Goal: Information Seeking & Learning: Learn about a topic

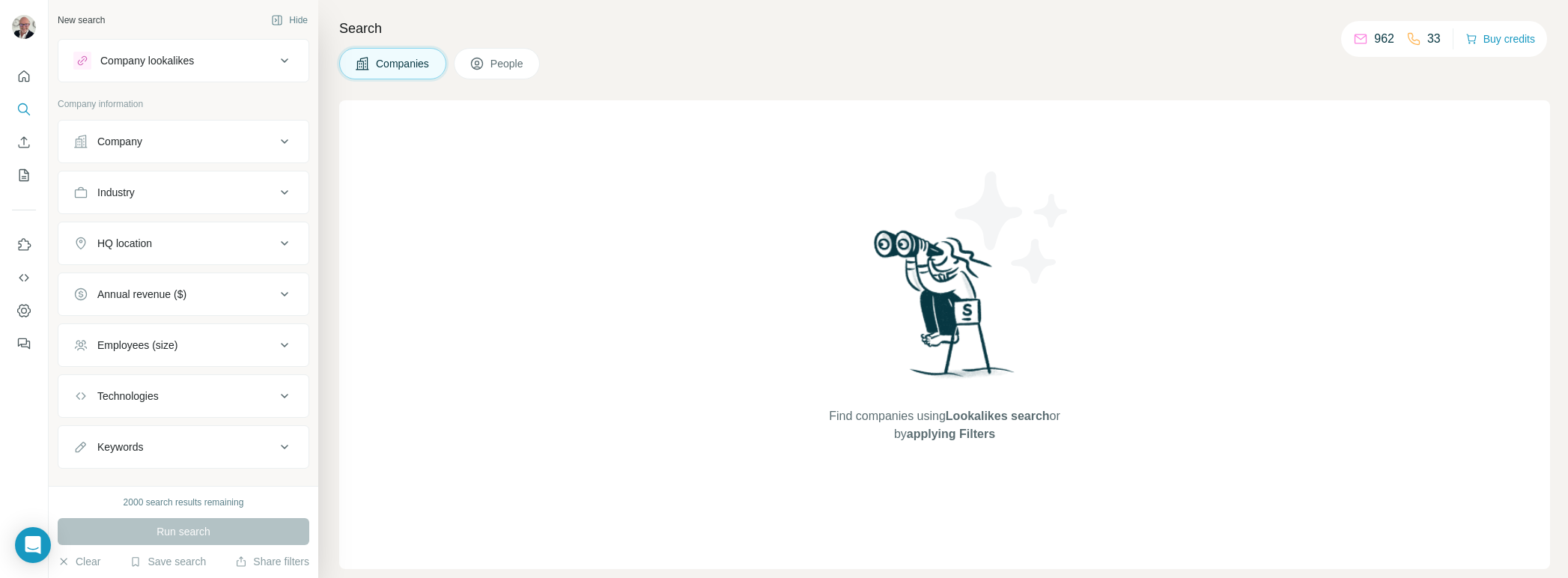
click at [479, 75] on button "People" at bounding box center [497, 64] width 87 height 32
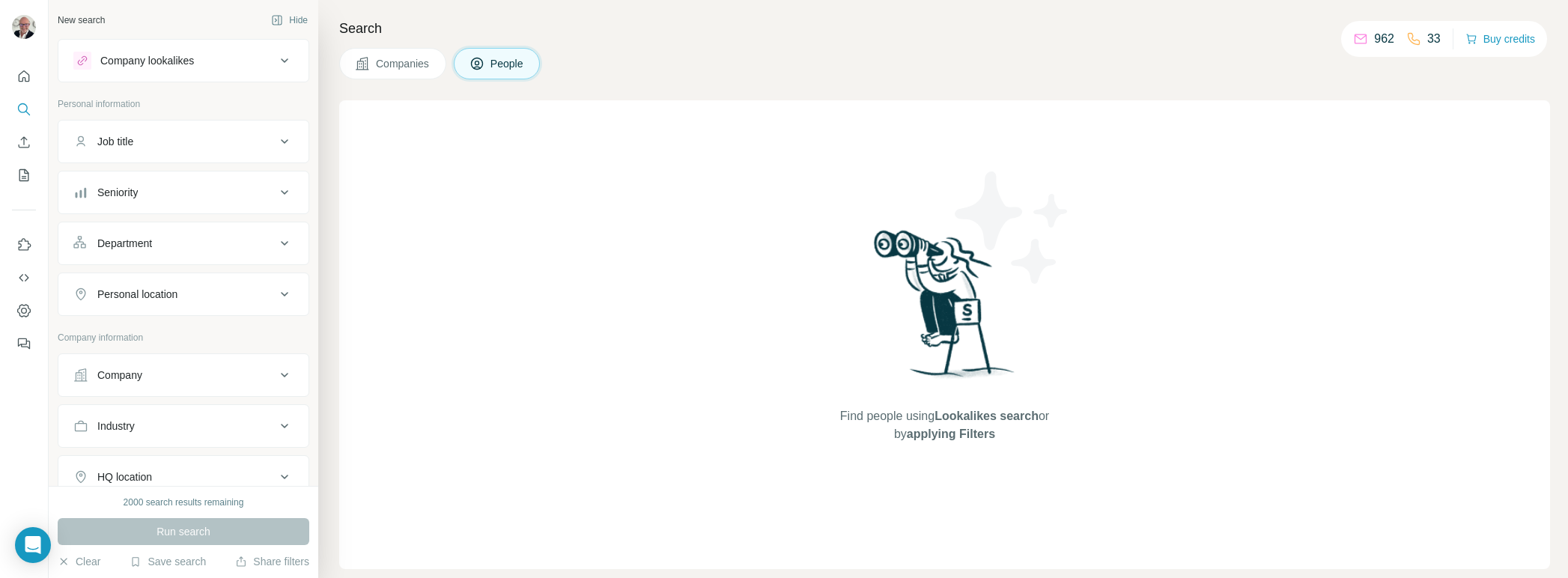
click at [499, 67] on span "People" at bounding box center [507, 63] width 34 height 15
click at [118, 48] on button "Company lookalikes" at bounding box center [183, 60] width 250 height 36
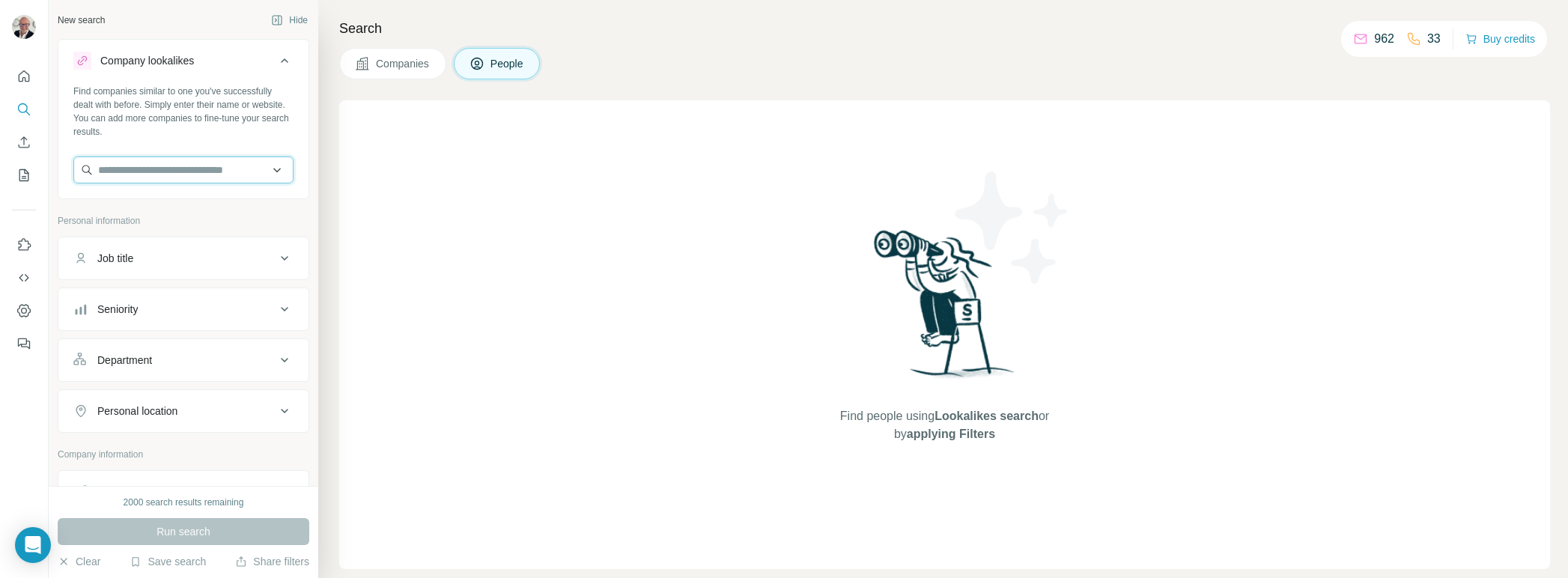
click at [153, 182] on input "text" at bounding box center [184, 169] width 220 height 27
click at [158, 167] on input "text" at bounding box center [184, 169] width 220 height 27
click at [188, 169] on input "********" at bounding box center [184, 169] width 220 height 27
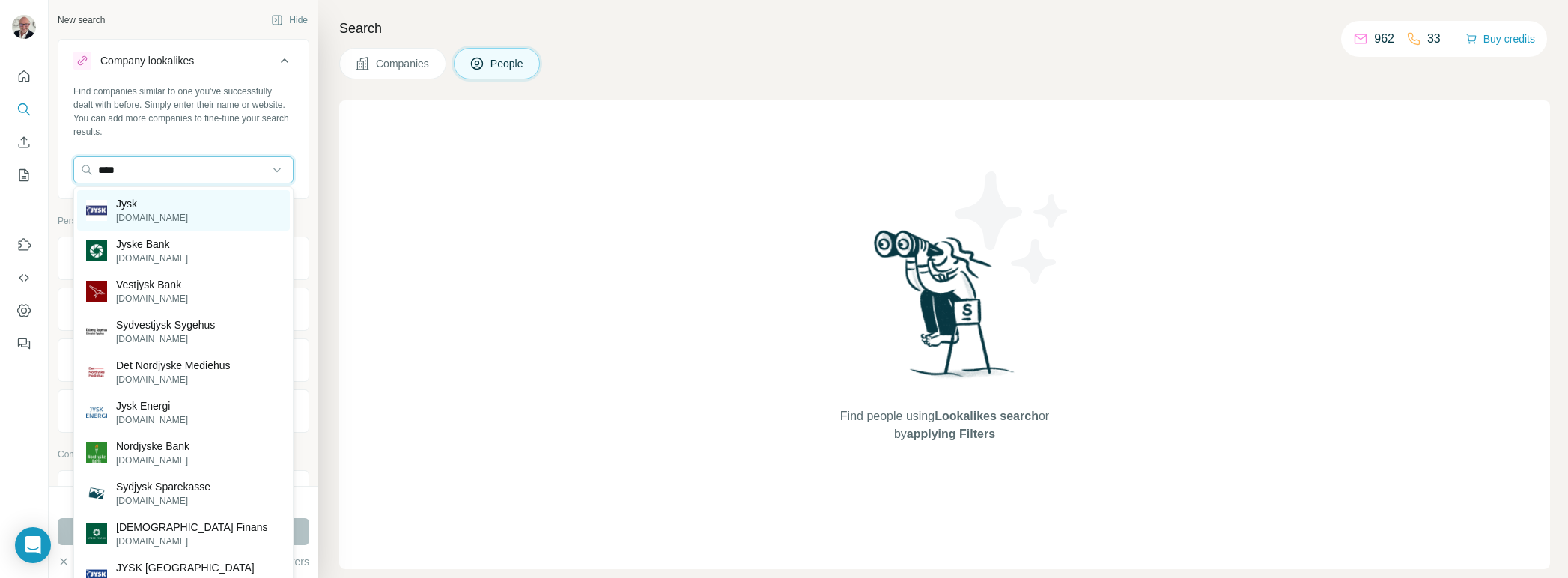
type input "****"
click at [179, 201] on div "Jysk [DOMAIN_NAME]" at bounding box center [183, 210] width 213 height 40
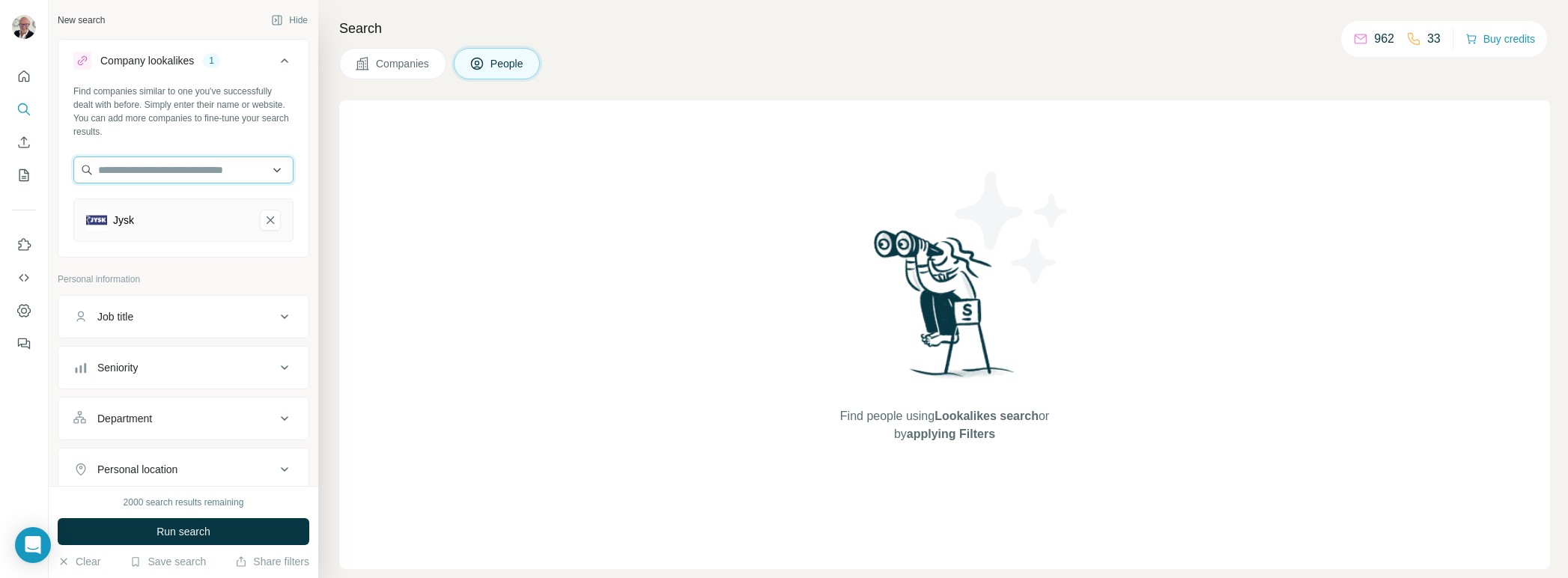
click at [136, 167] on input "text" at bounding box center [184, 169] width 220 height 27
click at [135, 165] on input "**********" at bounding box center [184, 169] width 220 height 27
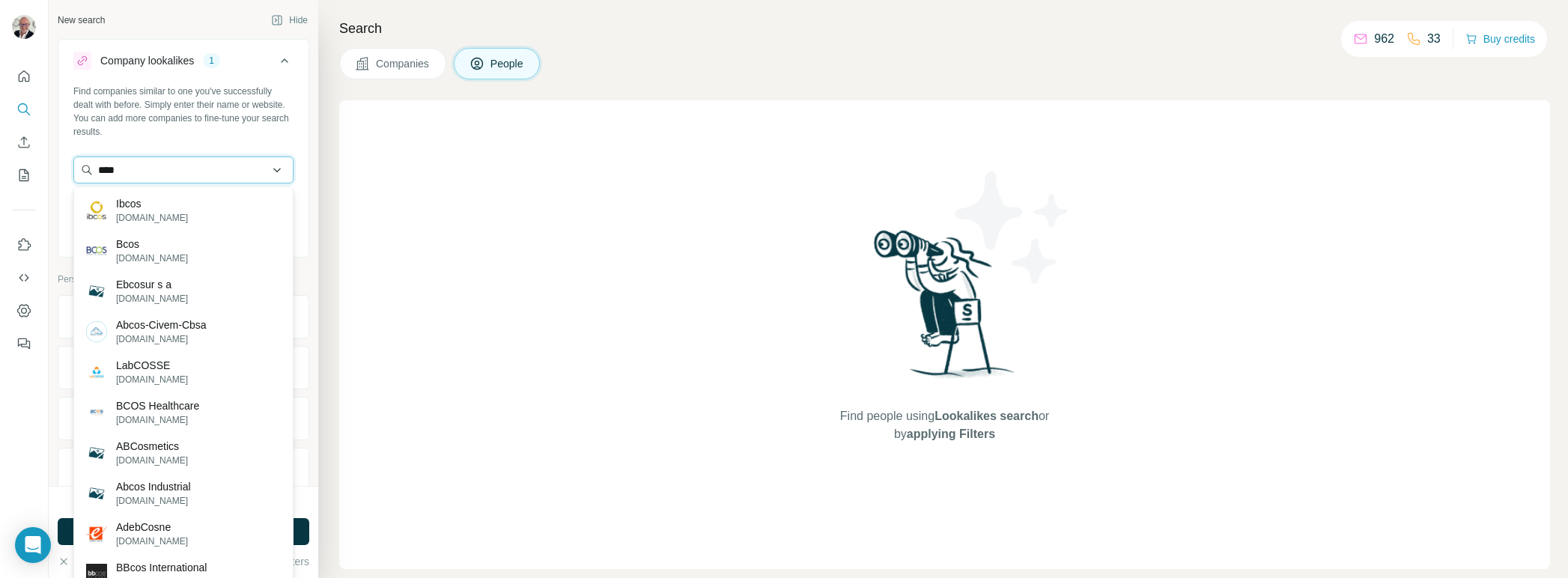
click at [139, 170] on input "****" at bounding box center [184, 169] width 220 height 27
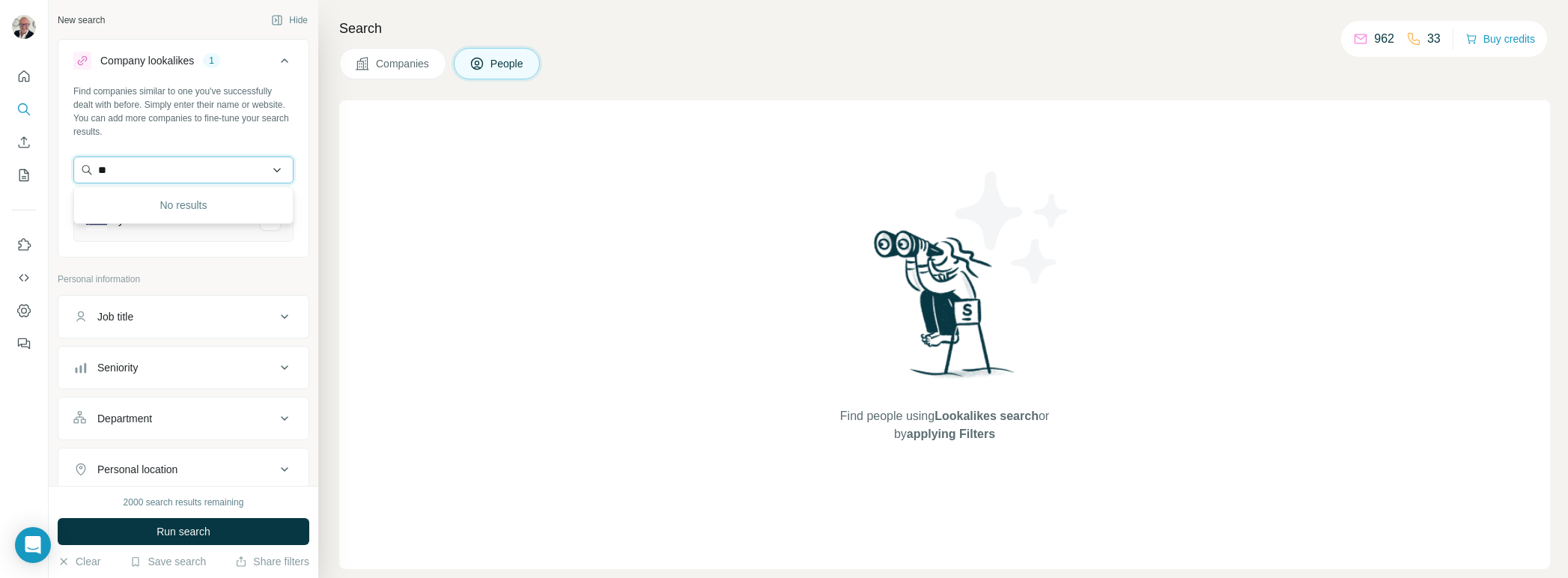
type input "*"
click at [150, 170] on input "text" at bounding box center [184, 169] width 220 height 27
click at [202, 279] on p "Personal information" at bounding box center [184, 280] width 252 height 14
click at [138, 174] on input "text" at bounding box center [184, 169] width 220 height 27
click at [462, 190] on div "Find people using Lookalikes search or by applying Filters" at bounding box center [945, 335] width 1211 height 469
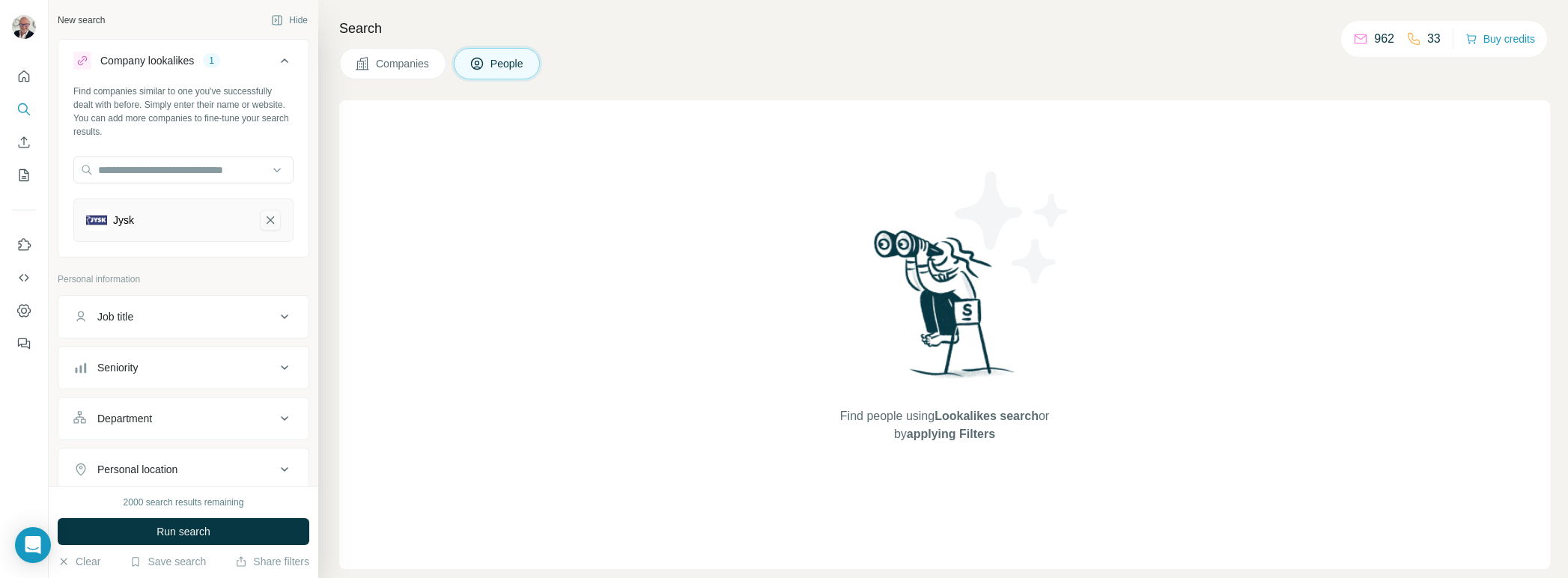
click at [270, 218] on icon "Jysk-remove-button" at bounding box center [271, 220] width 14 height 15
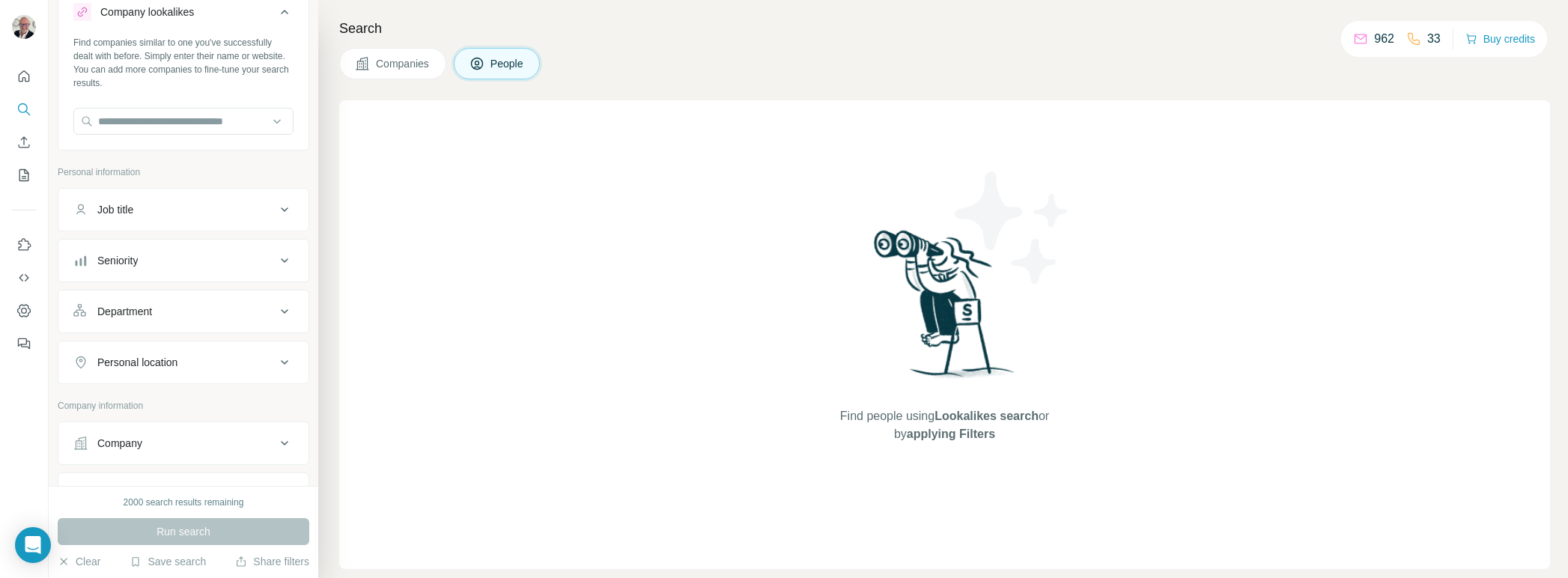
scroll to position [58, 0]
click at [230, 296] on div "Department" at bounding box center [174, 301] width 202 height 15
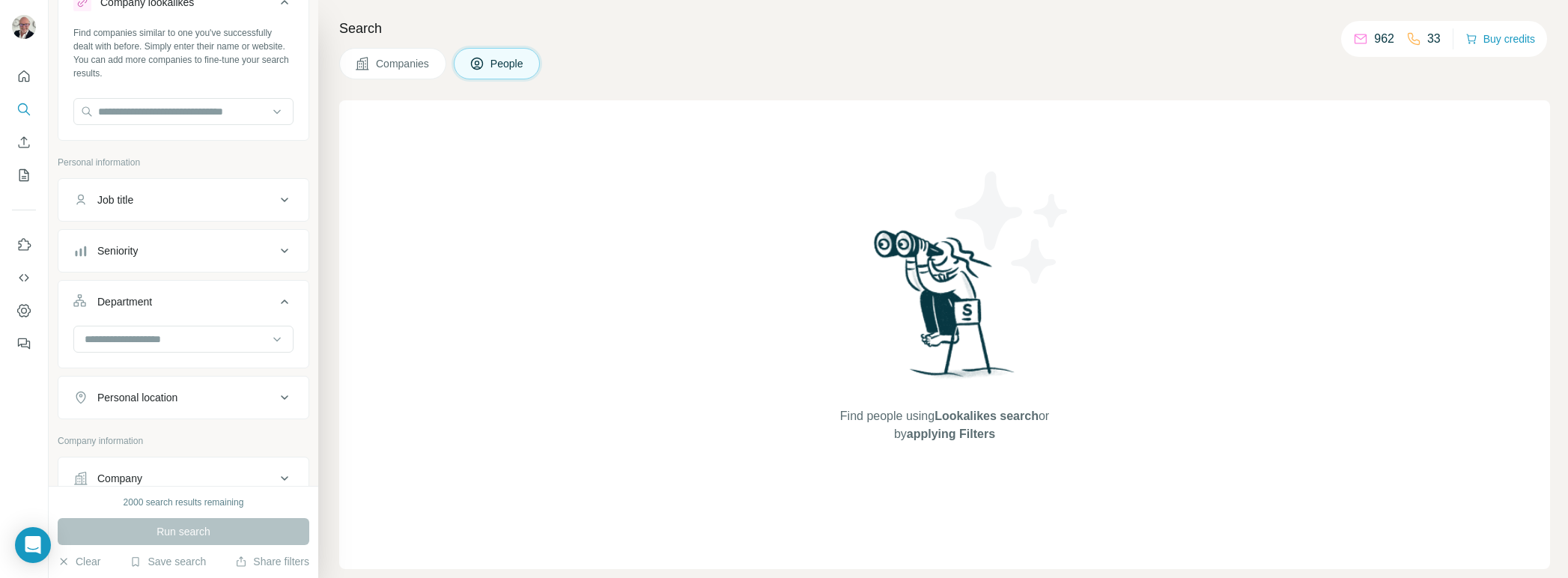
click at [230, 298] on div "Department" at bounding box center [174, 301] width 202 height 15
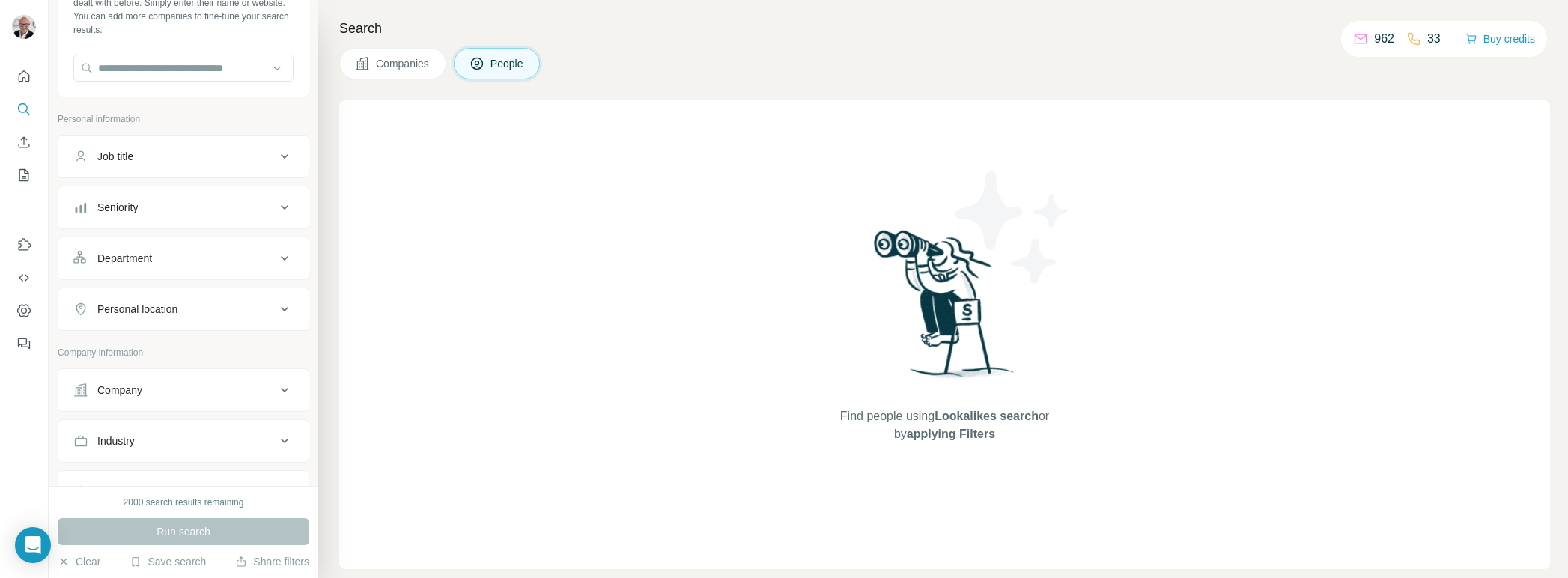
scroll to position [139, 0]
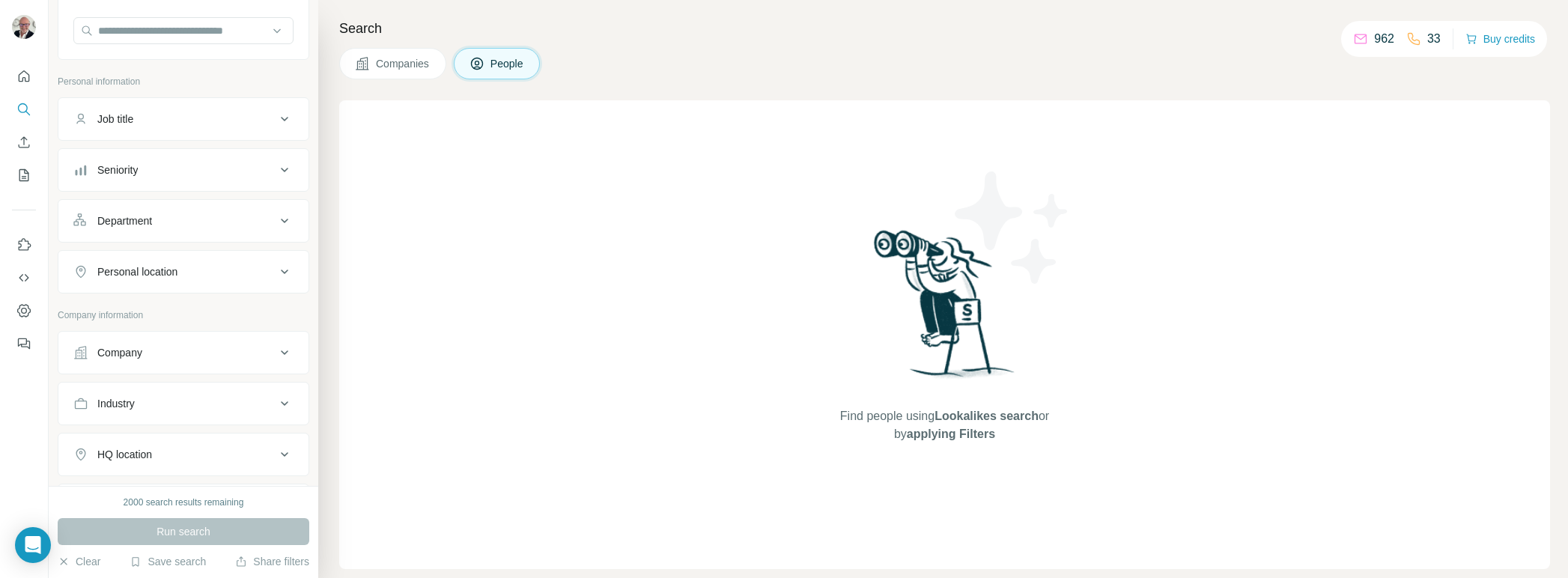
click at [249, 352] on div "Company" at bounding box center [174, 353] width 202 height 15
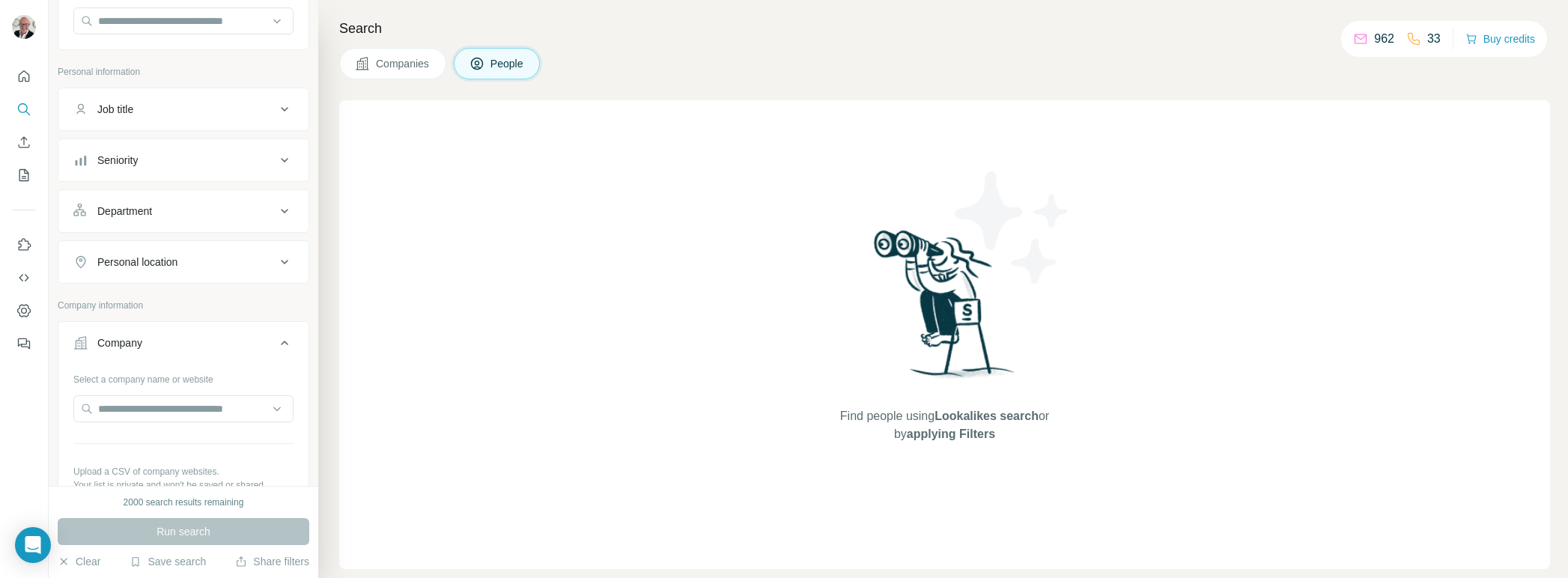
click at [262, 333] on button "Company" at bounding box center [183, 346] width 250 height 42
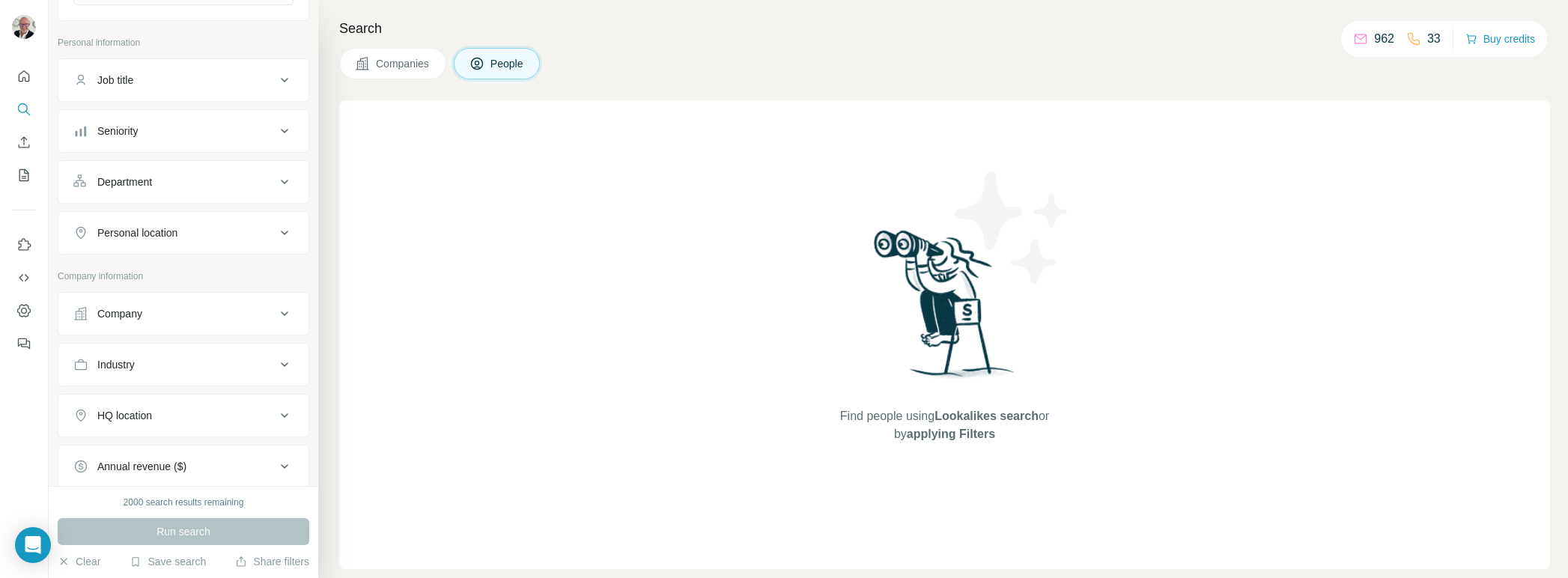
scroll to position [188, 0]
click at [274, 361] on div "Industry" at bounding box center [174, 354] width 202 height 15
click at [203, 395] on input at bounding box center [175, 392] width 185 height 17
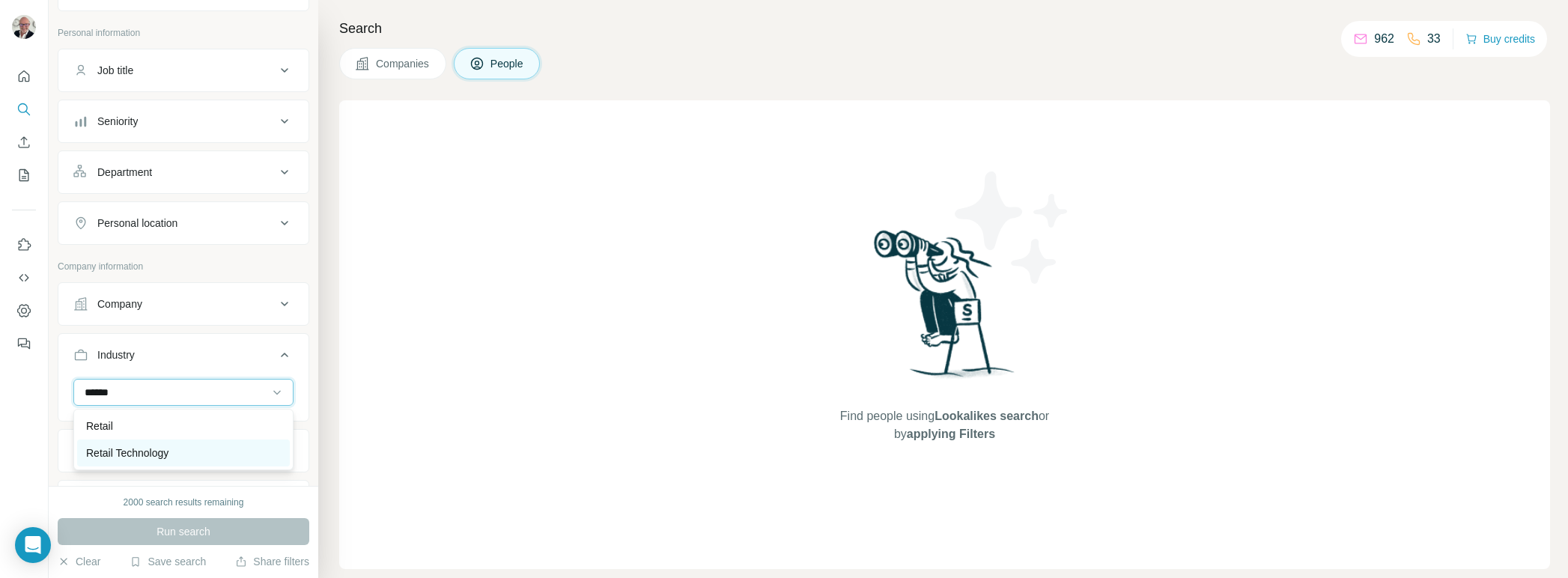
type input "******"
click at [177, 453] on div "Retail Technology" at bounding box center [183, 453] width 195 height 15
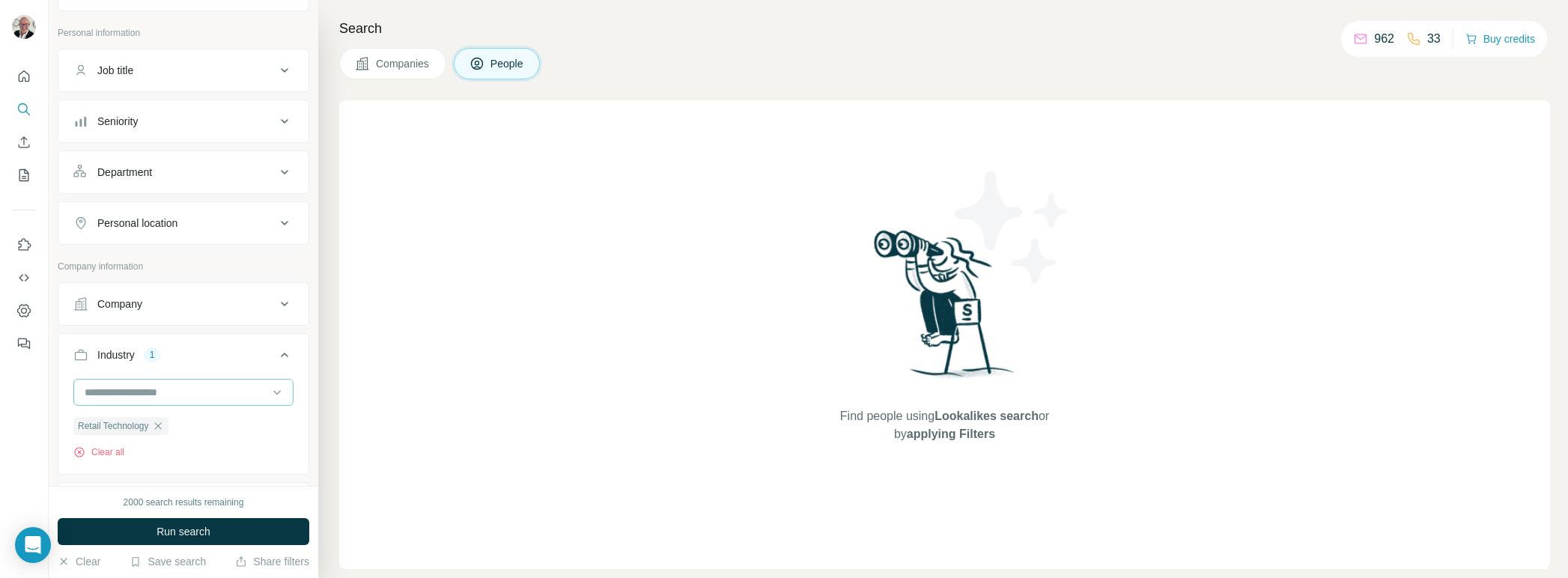
click at [167, 395] on input at bounding box center [175, 392] width 185 height 17
type input "******"
click at [172, 418] on div "Retail Retail Technology" at bounding box center [184, 439] width 220 height 61
click at [166, 384] on input at bounding box center [175, 392] width 185 height 17
drag, startPoint x: 159, startPoint y: 401, endPoint x: 177, endPoint y: 382, distance: 26.2
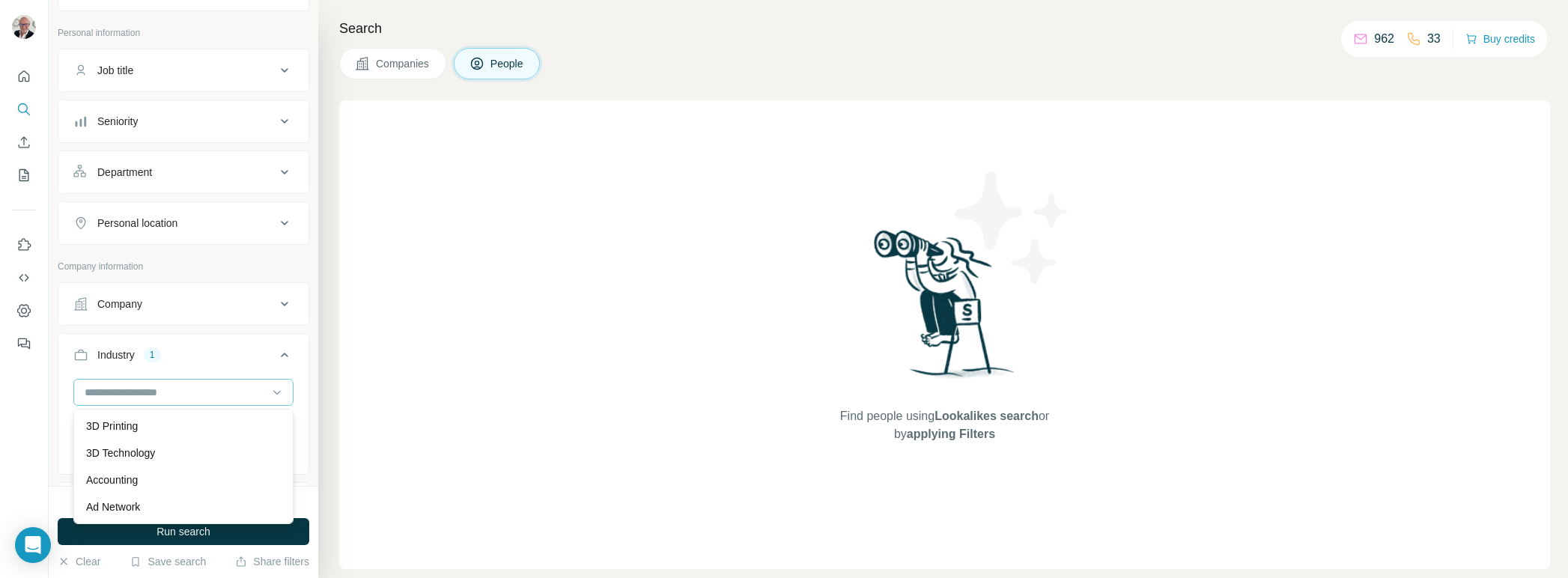
click at [163, 398] on div at bounding box center [175, 393] width 185 height 26
click at [177, 382] on div at bounding box center [175, 393] width 185 height 26
click at [173, 391] on input at bounding box center [175, 392] width 185 height 17
click at [158, 392] on input at bounding box center [175, 392] width 185 height 17
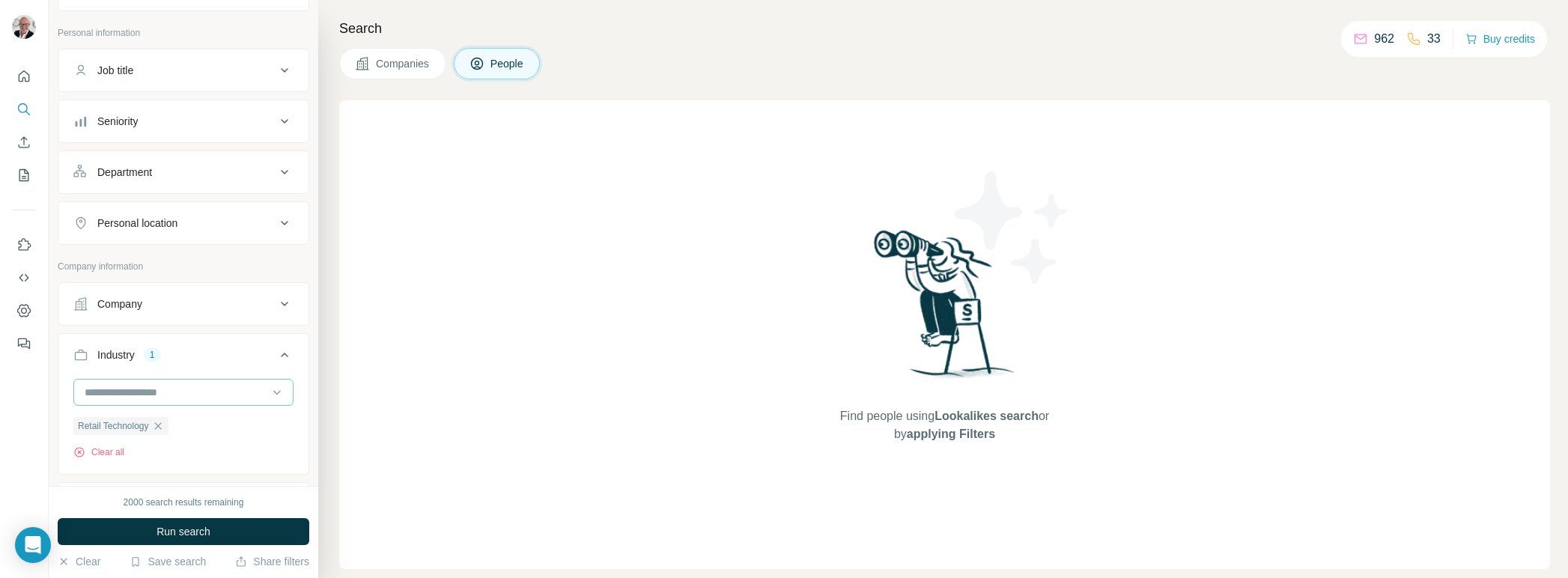
click at [139, 393] on input at bounding box center [175, 392] width 185 height 17
type input "******"
click at [110, 422] on p "Retail" at bounding box center [98, 425] width 27 height 15
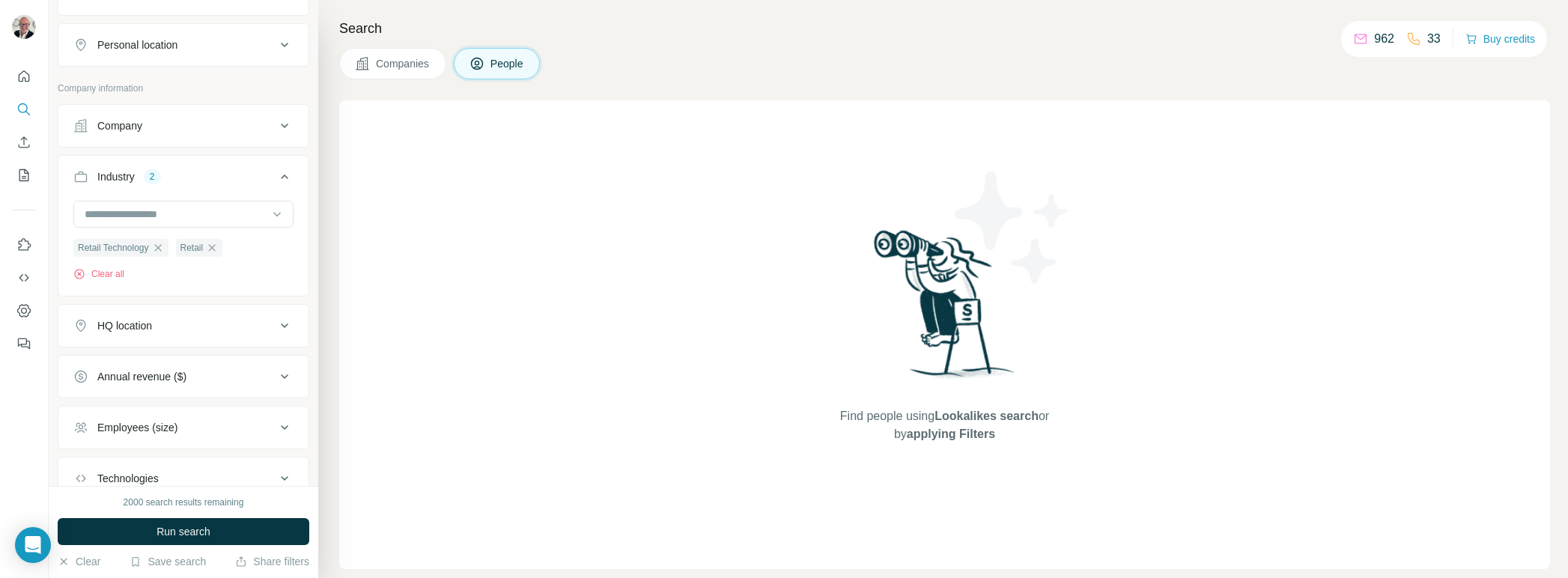
scroll to position [521, 0]
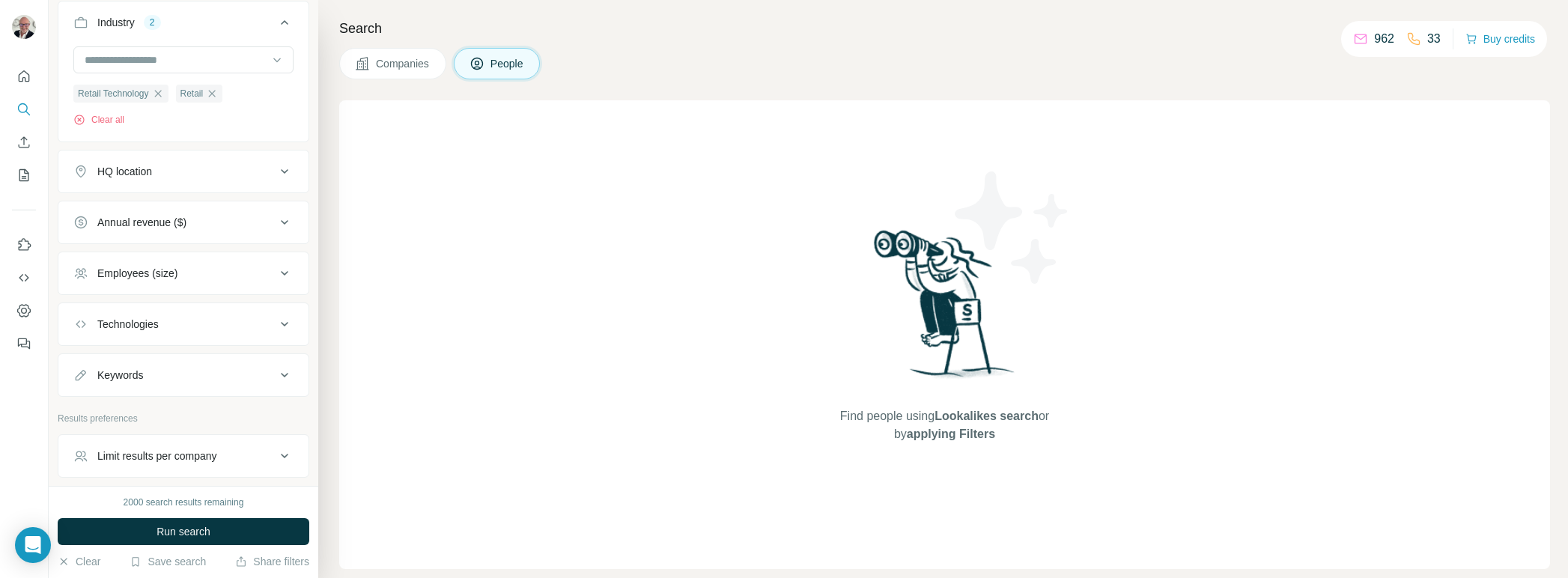
click at [278, 169] on icon at bounding box center [284, 171] width 18 height 18
click at [199, 209] on input "text" at bounding box center [184, 209] width 220 height 27
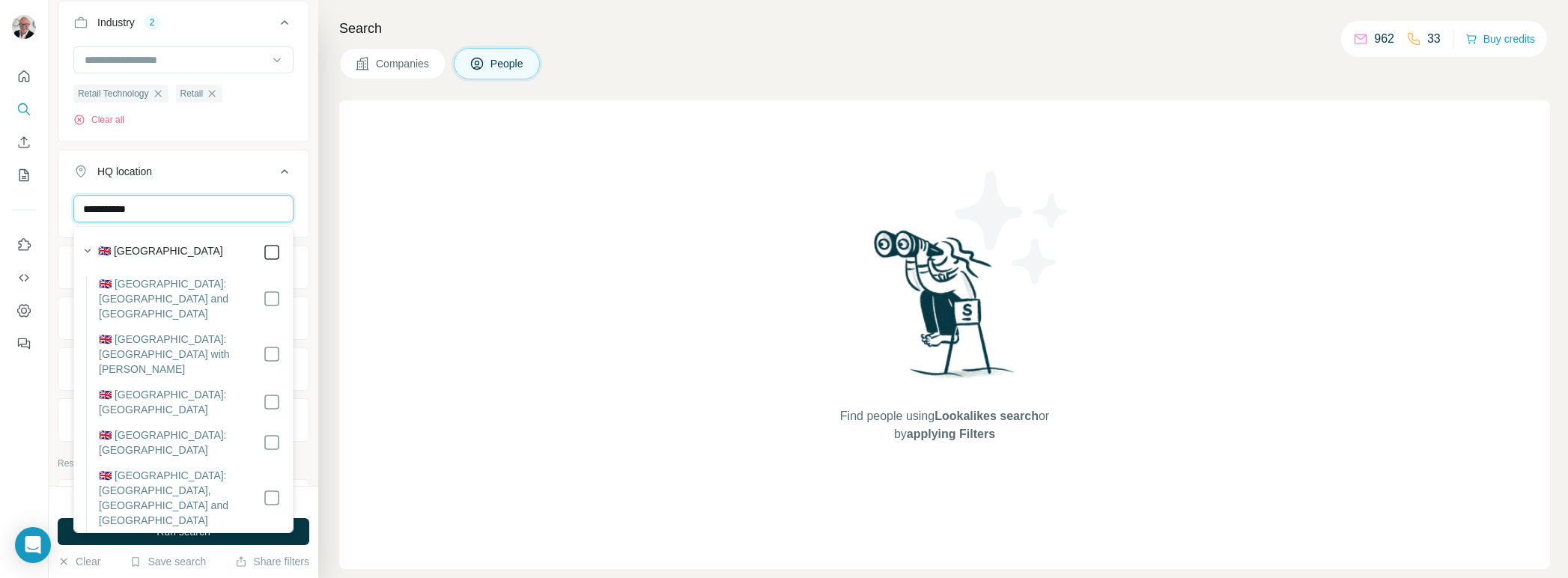
type input "**********"
click at [390, 269] on div "Find people using Lookalikes search or by applying Filters" at bounding box center [945, 335] width 1211 height 469
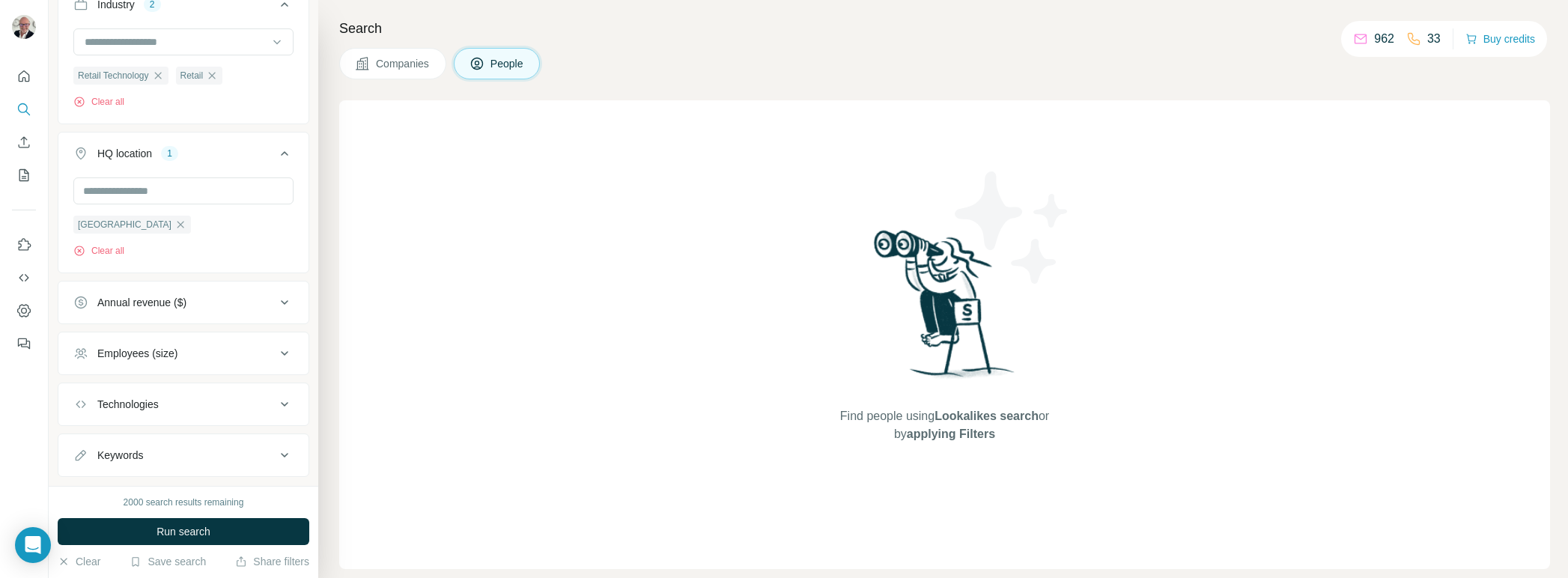
scroll to position [471, 0]
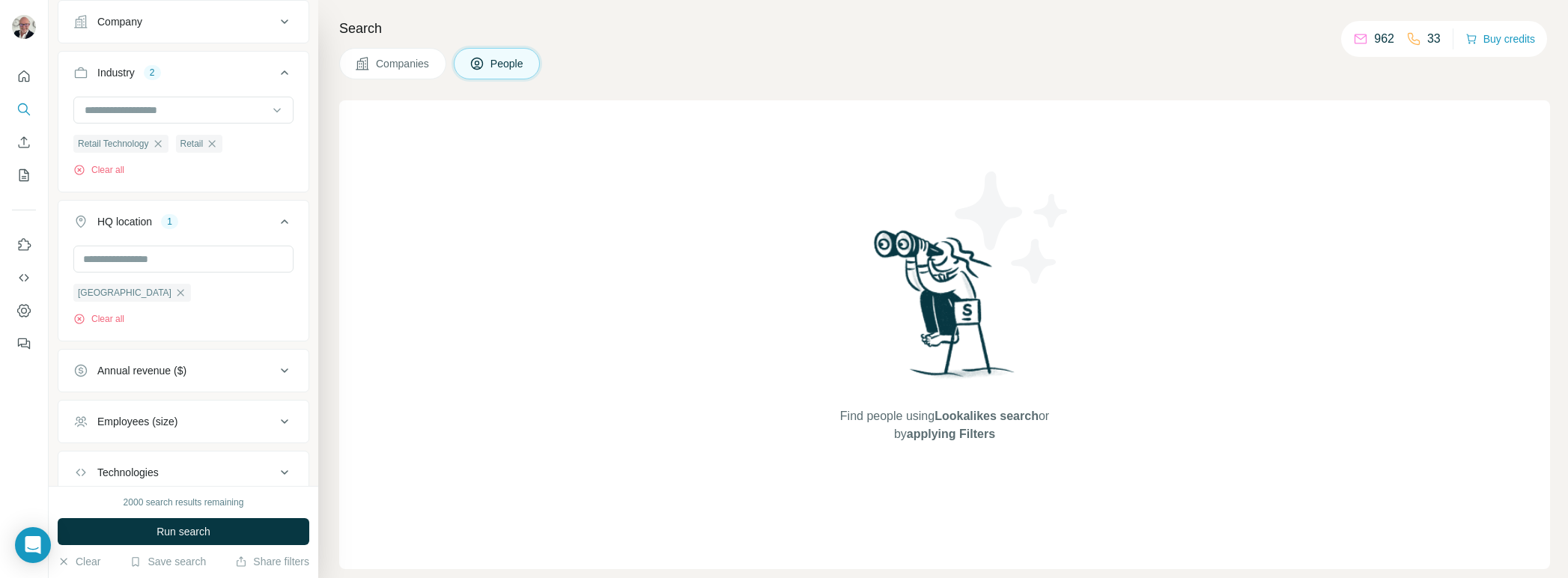
click at [283, 423] on icon at bounding box center [284, 421] width 8 height 5
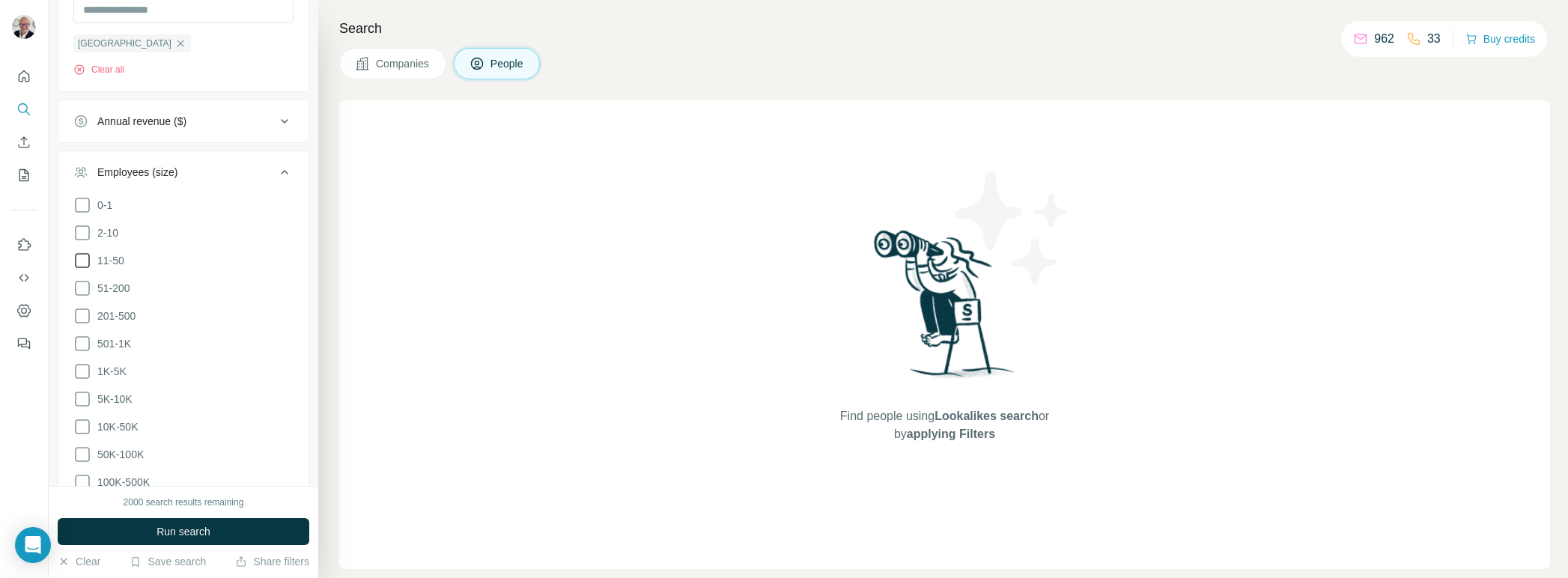
click at [85, 260] on icon at bounding box center [83, 261] width 18 height 18
click at [85, 265] on icon at bounding box center [82, 260] width 15 height 15
click at [85, 325] on ul "0-1 2-10 11-50 [PHONE_NUMBER] 501-1K 1K-5K 5K-10K 10K-50K 50K-100K 100K-500K 50…" at bounding box center [184, 357] width 220 height 324
click at [84, 317] on icon at bounding box center [83, 316] width 18 height 18
click at [83, 344] on icon at bounding box center [83, 344] width 18 height 18
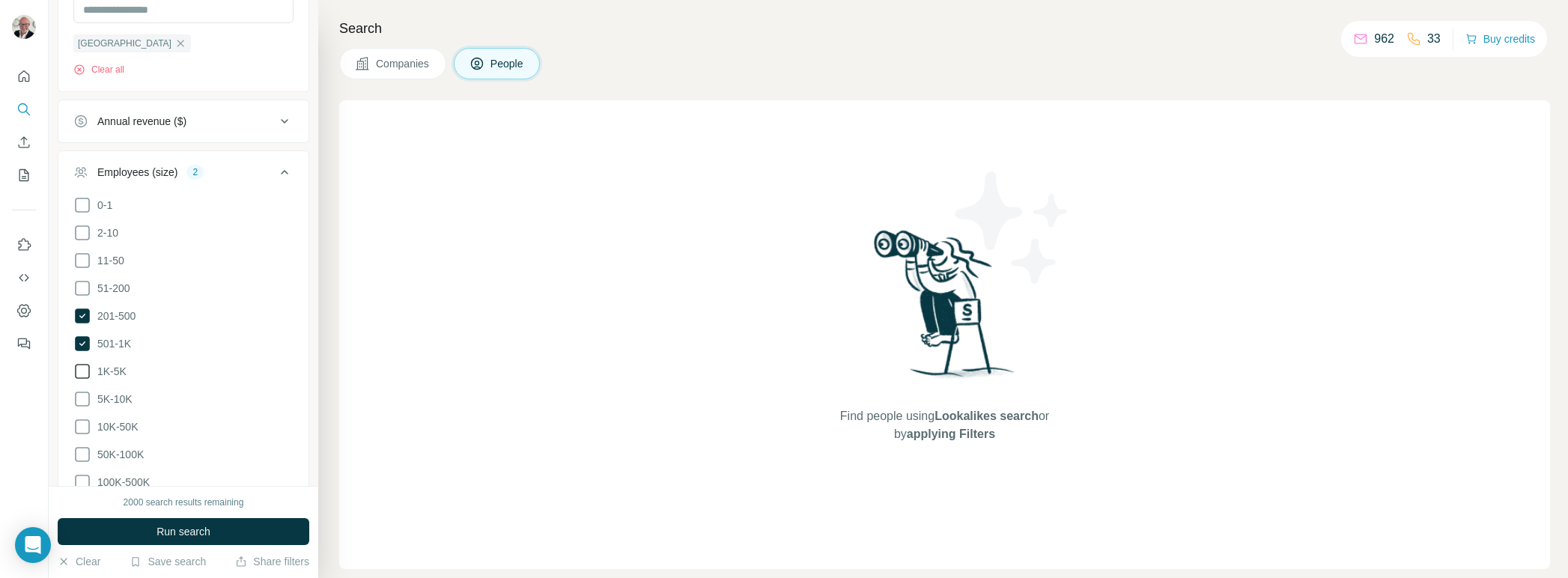
click at [84, 365] on icon at bounding box center [83, 371] width 18 height 18
click at [81, 404] on icon at bounding box center [82, 399] width 15 height 15
click at [81, 425] on icon at bounding box center [83, 426] width 18 height 18
click at [185, 529] on span "Run search" at bounding box center [183, 532] width 54 height 15
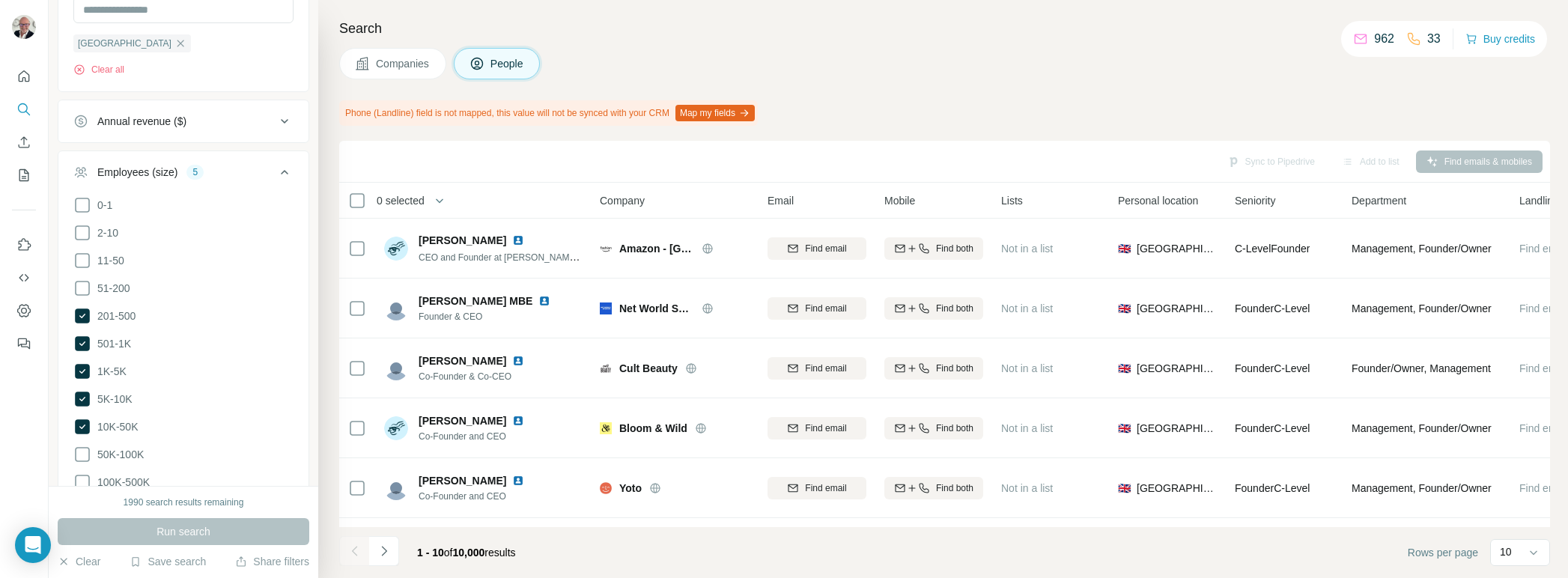
click at [280, 177] on icon at bounding box center [284, 172] width 18 height 18
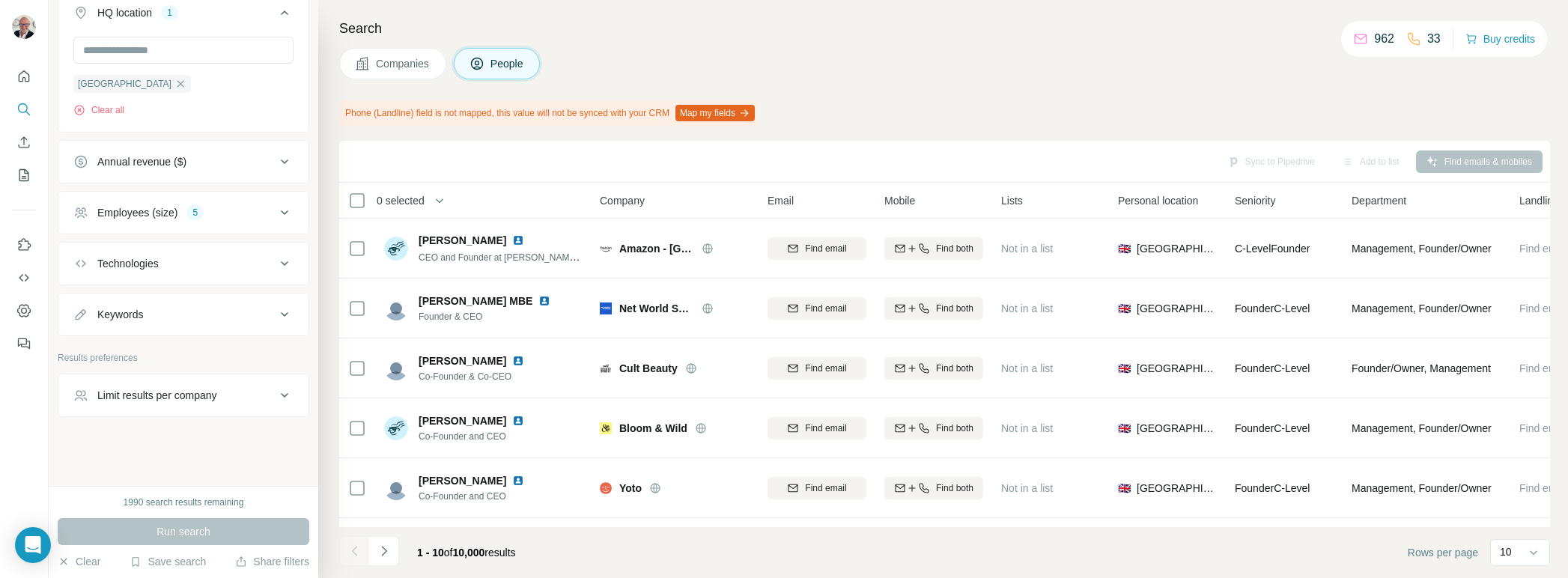
scroll to position [680, 0]
click at [170, 318] on div "Keywords" at bounding box center [174, 314] width 202 height 15
click at [176, 308] on div "Keywords" at bounding box center [174, 313] width 202 height 15
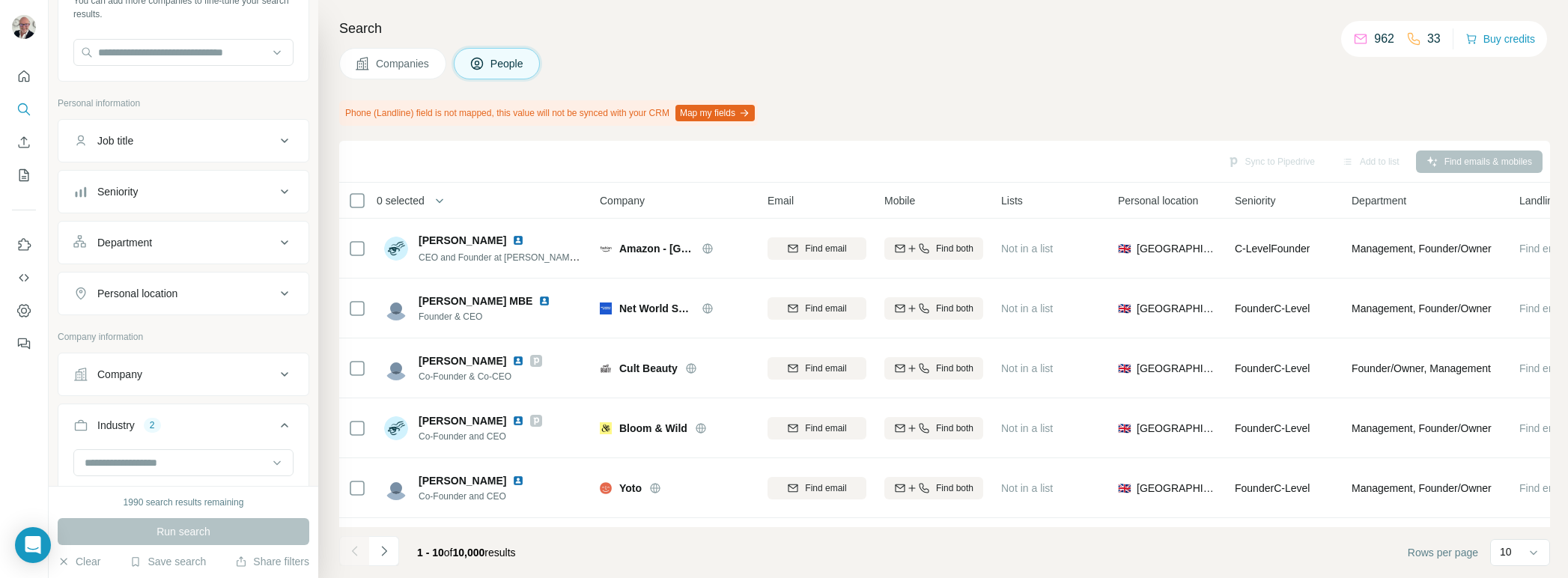
scroll to position [0, 0]
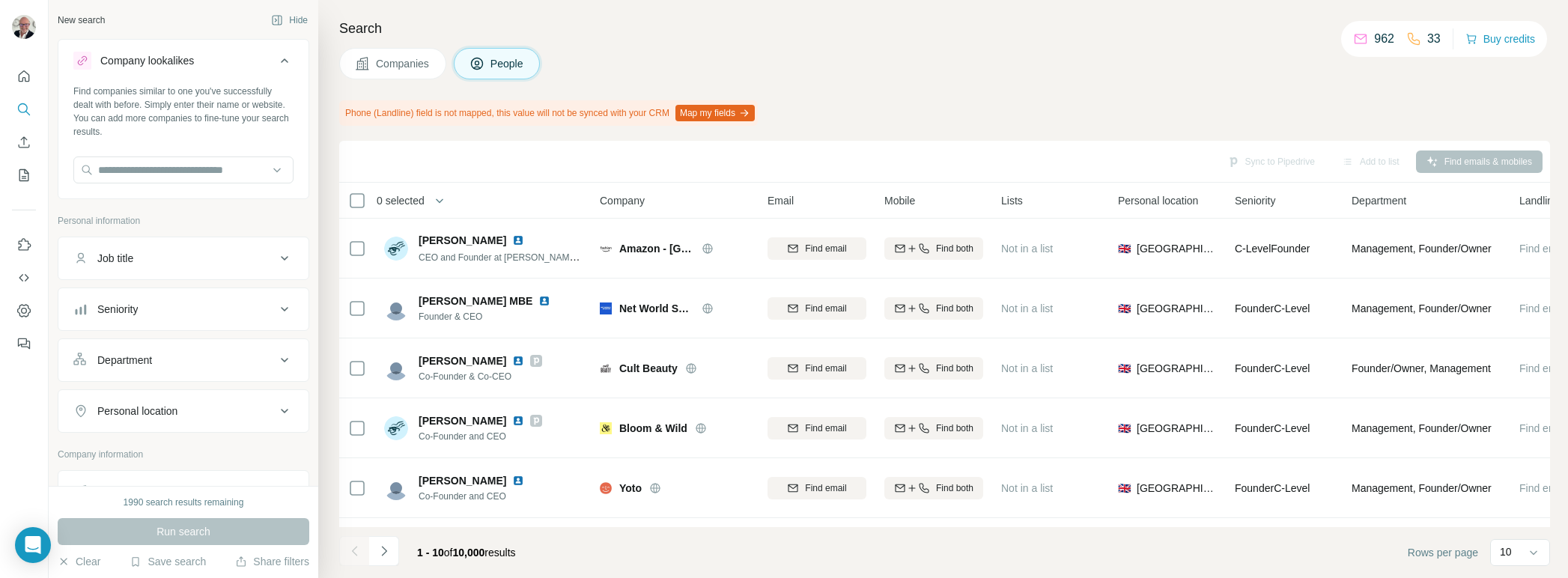
click at [271, 256] on div "Job title" at bounding box center [174, 258] width 202 height 15
click at [193, 298] on input "text" at bounding box center [168, 295] width 190 height 27
type input "**********"
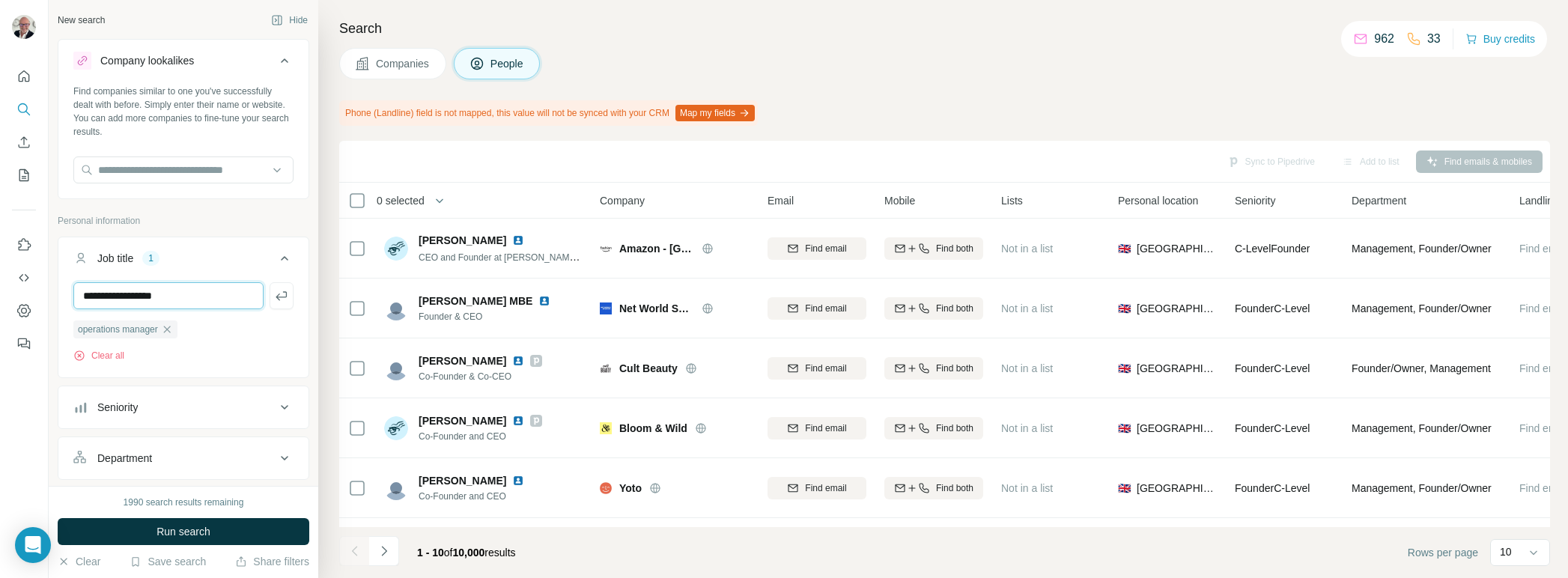
type input "**********"
type input "***"
type input "**********"
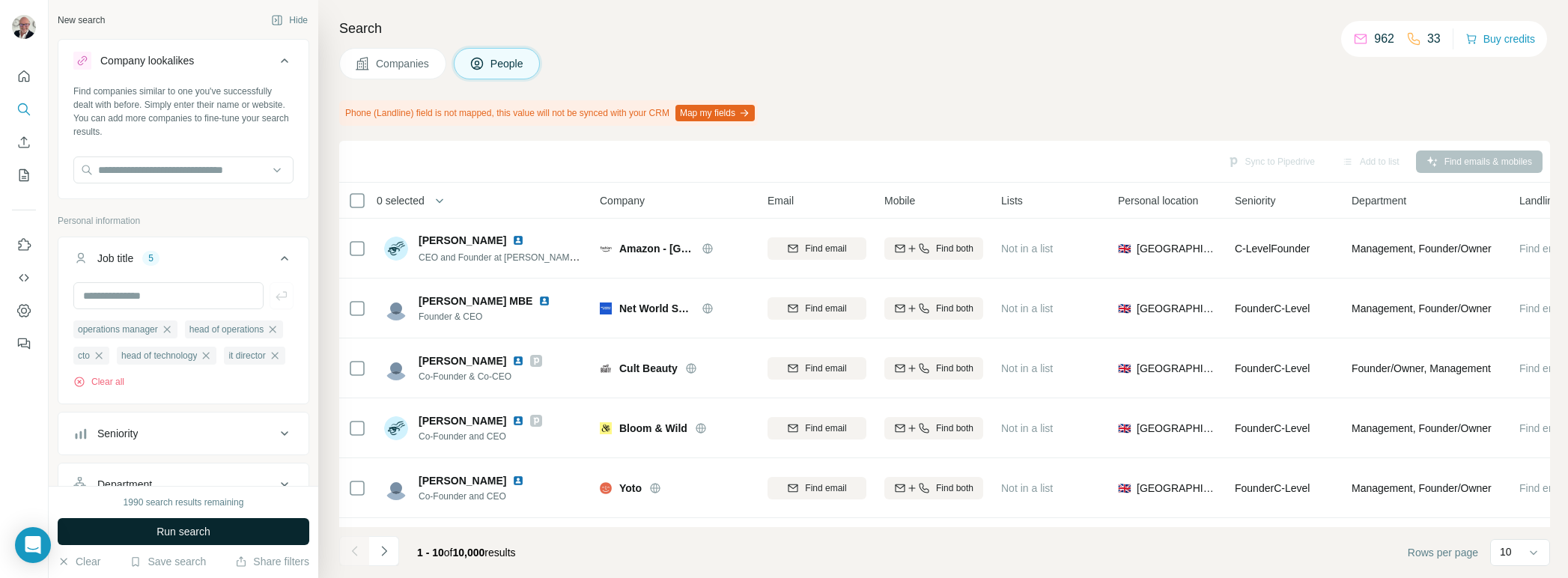
click at [223, 525] on button "Run search" at bounding box center [184, 531] width 252 height 27
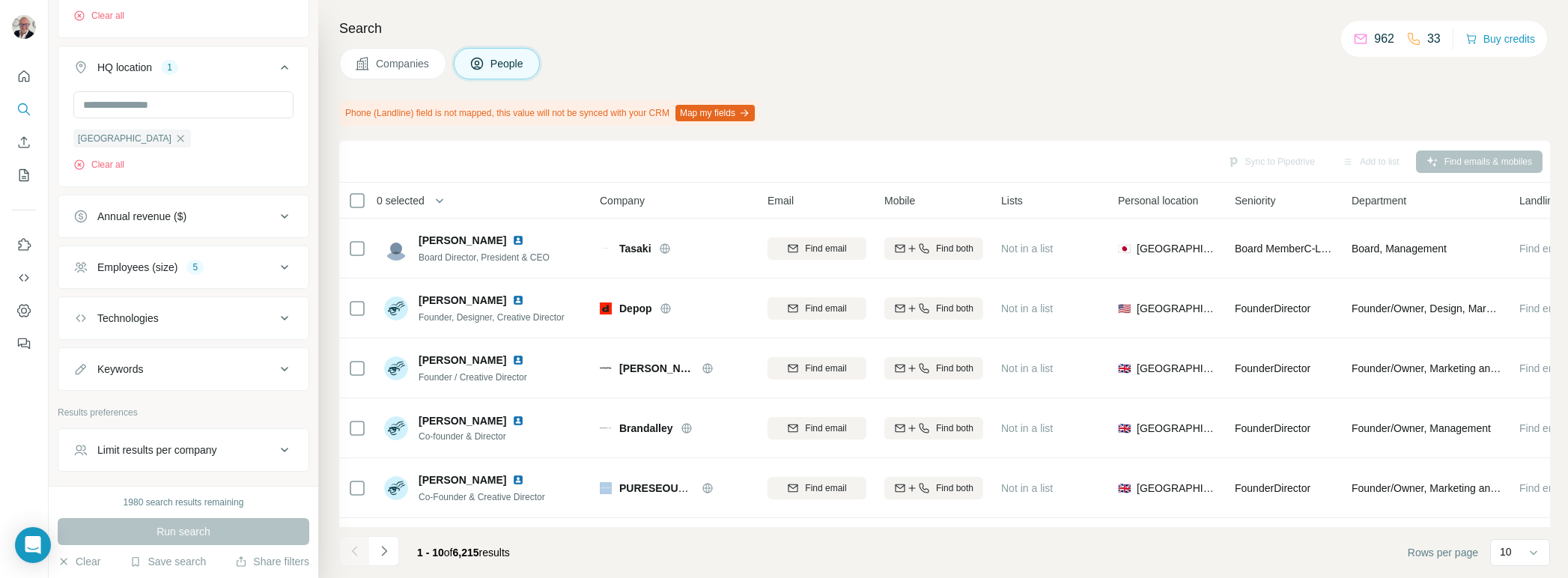
scroll to position [786, 0]
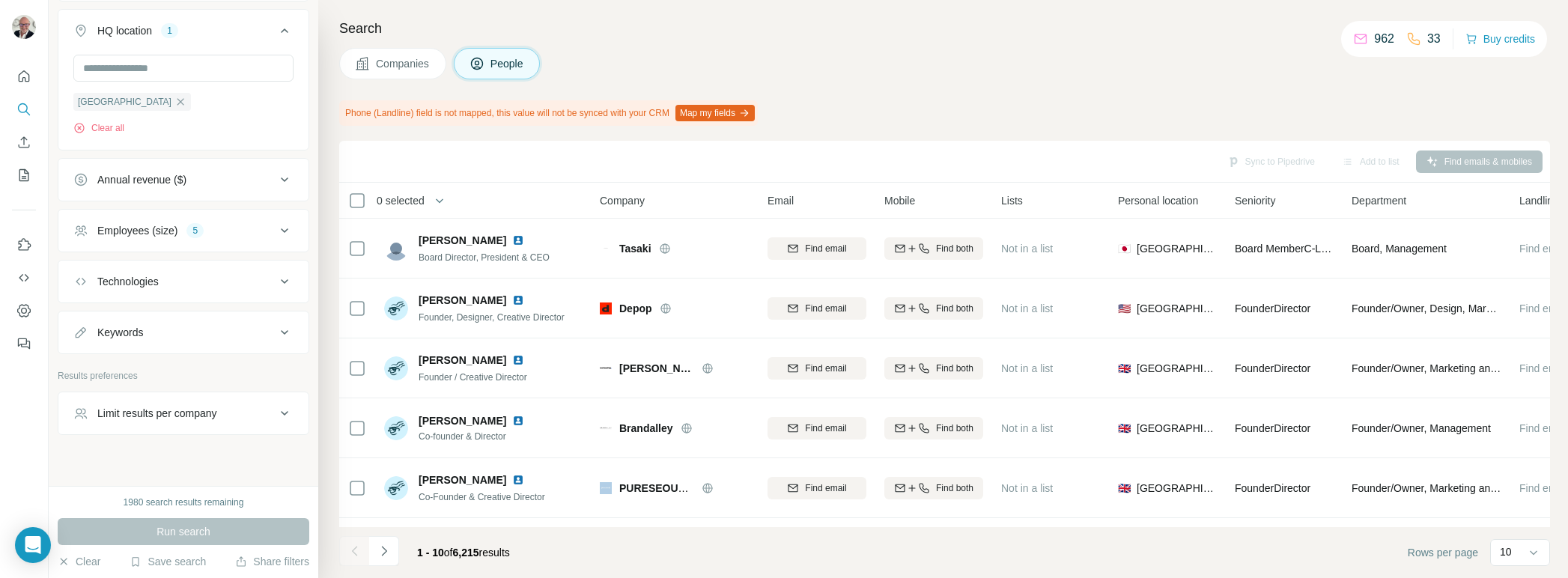
click at [282, 290] on icon at bounding box center [284, 282] width 18 height 18
click at [244, 333] on input "text" at bounding box center [184, 318] width 220 height 27
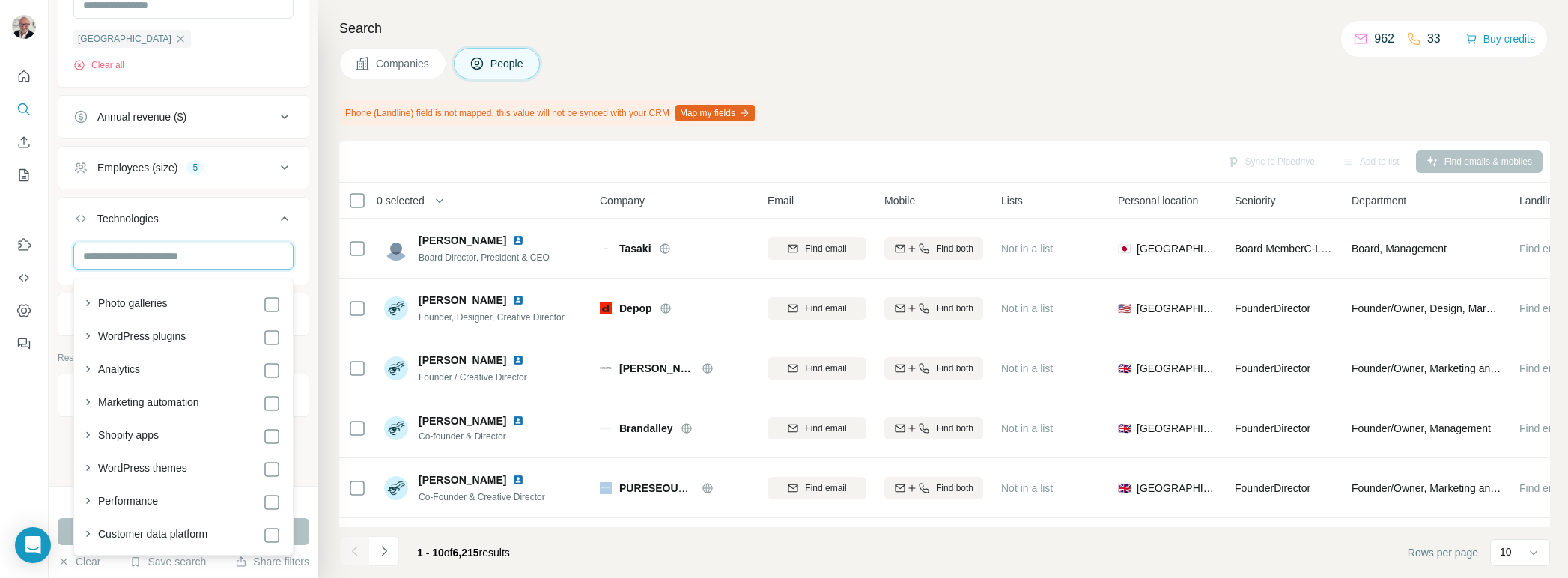
scroll to position [867, 0]
click at [238, 202] on ul "Company Industry 2 Retail Technology Retail Clear all HQ location 1 [GEOGRAPHIC…" at bounding box center [184, 40] width 252 height 590
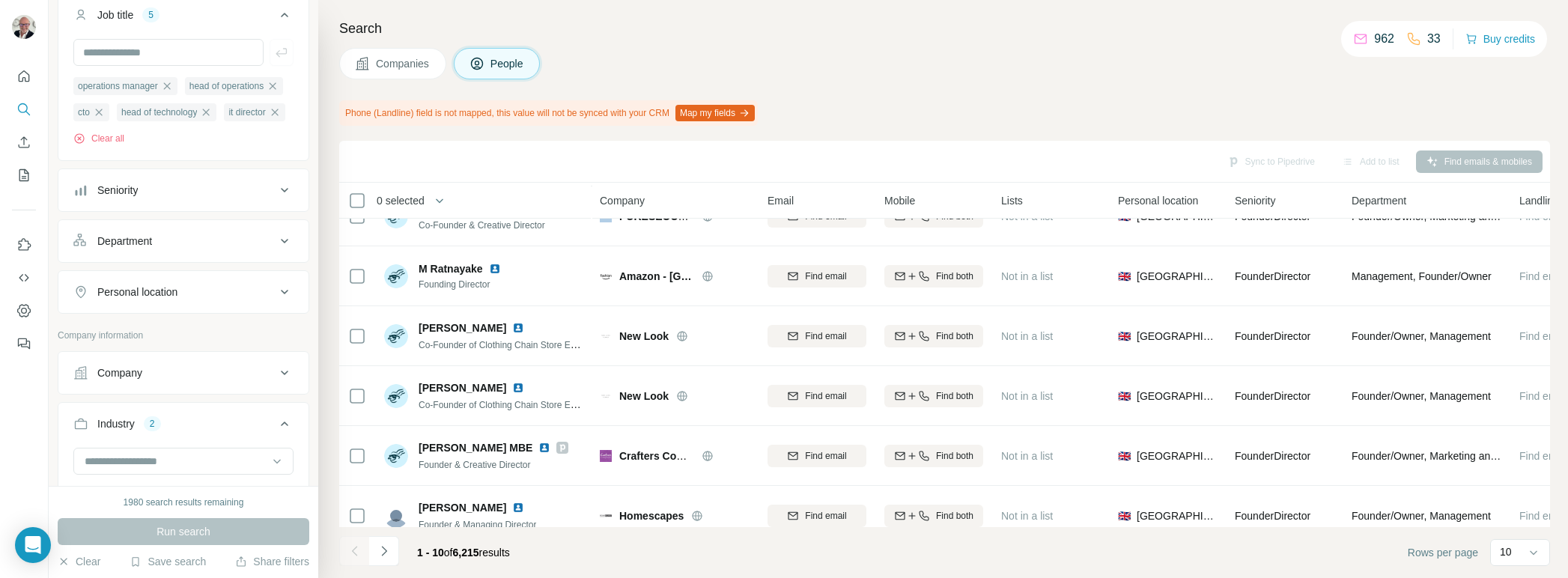
scroll to position [322, 0]
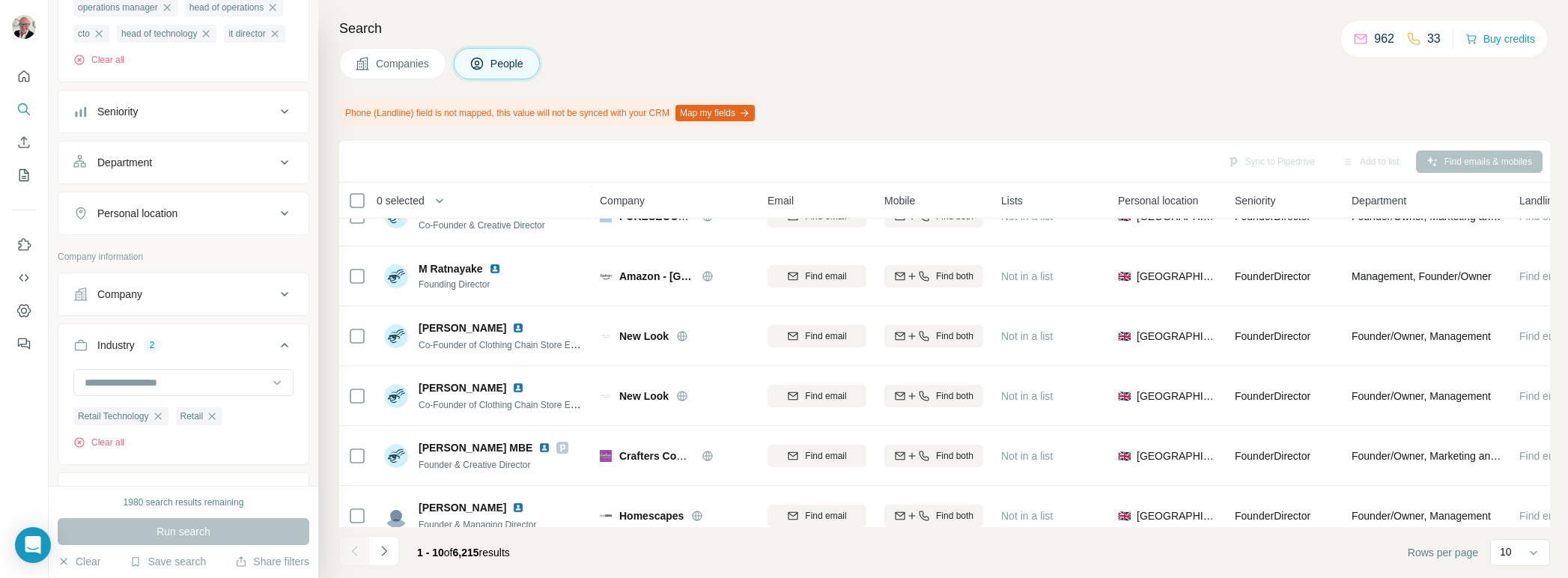
click at [275, 180] on button "Department" at bounding box center [183, 162] width 250 height 36
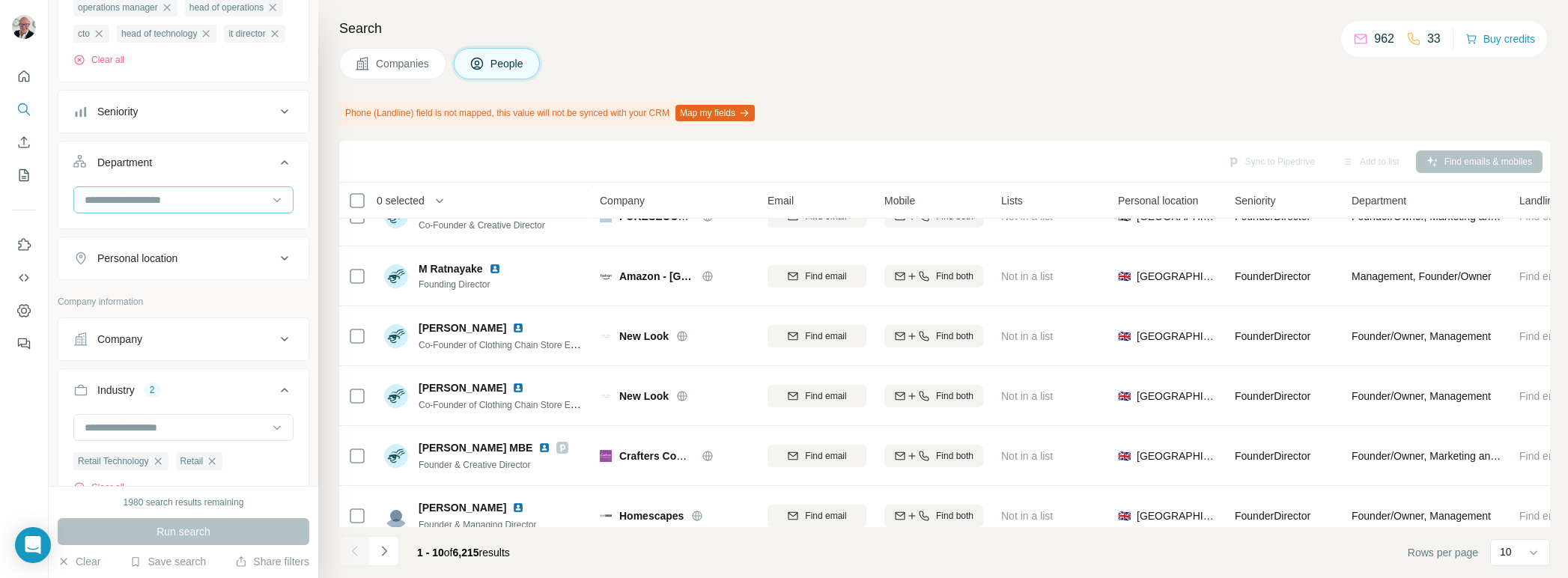
click at [239, 208] on input at bounding box center [175, 200] width 185 height 17
click at [183, 318] on div "HR" at bounding box center [183, 322] width 195 height 15
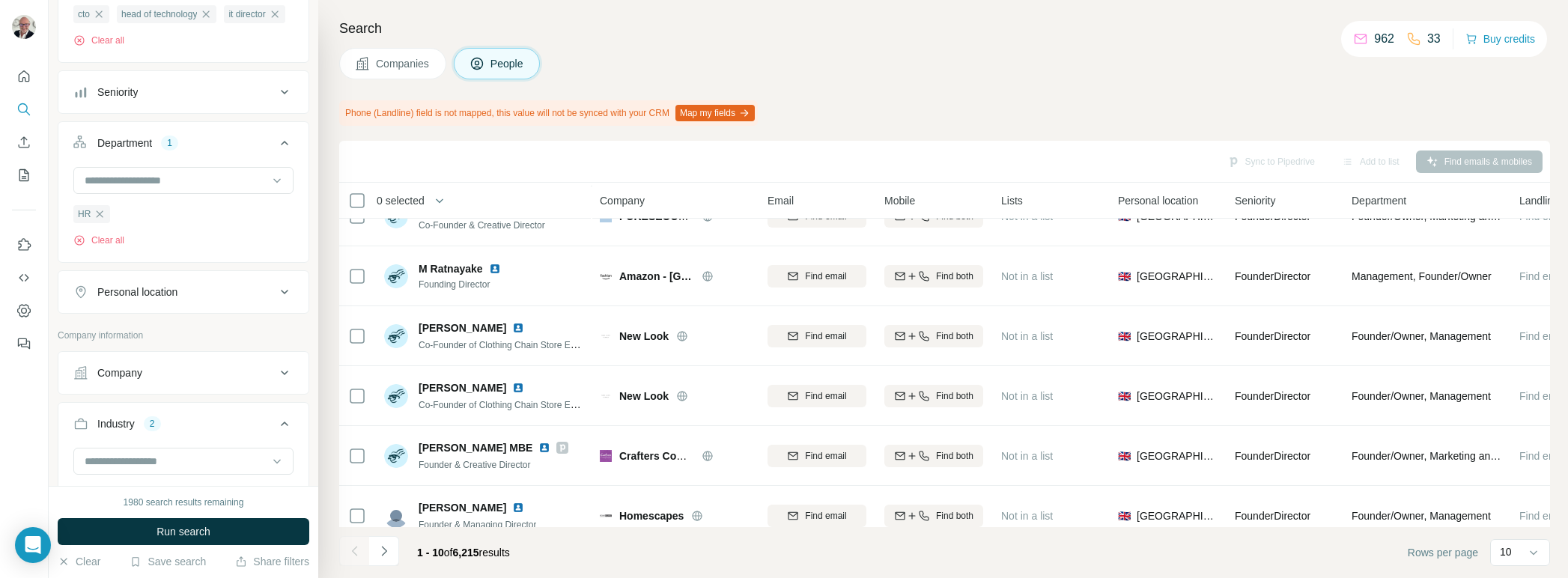
scroll to position [352, 0]
click at [101, 237] on button "Clear all" at bounding box center [99, 230] width 51 height 14
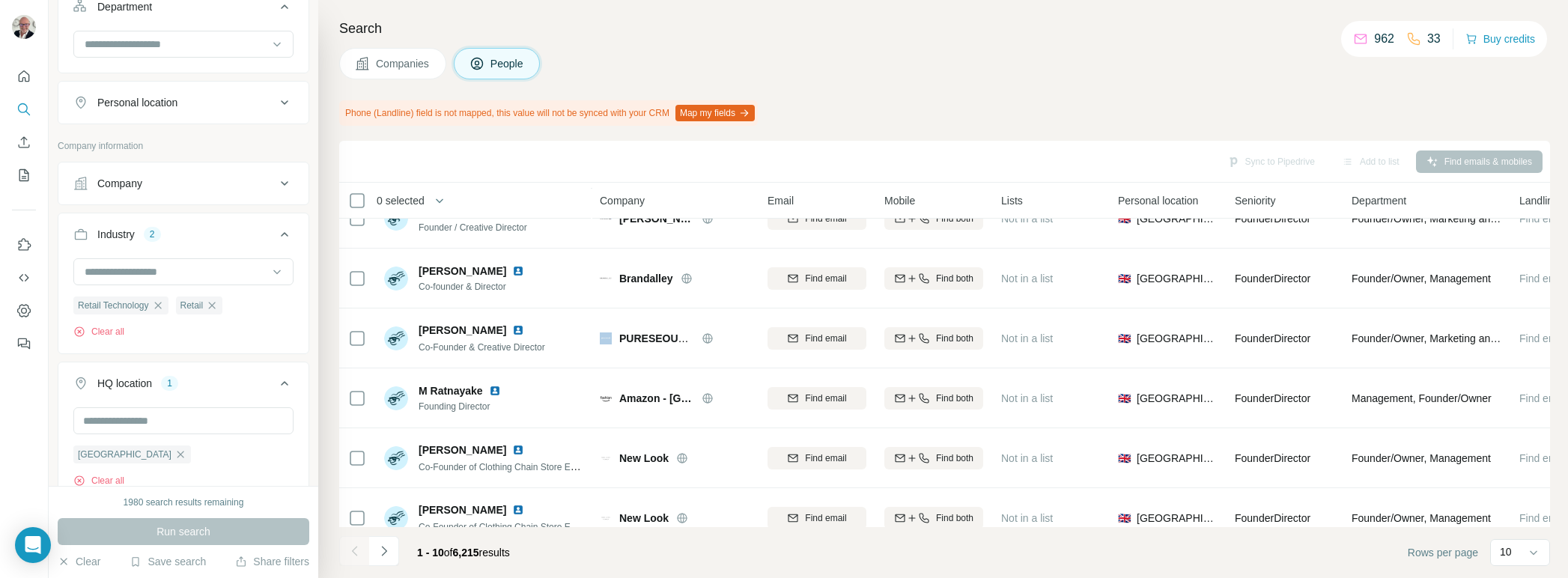
scroll to position [160, 0]
